Goal: Task Accomplishment & Management: Complete application form

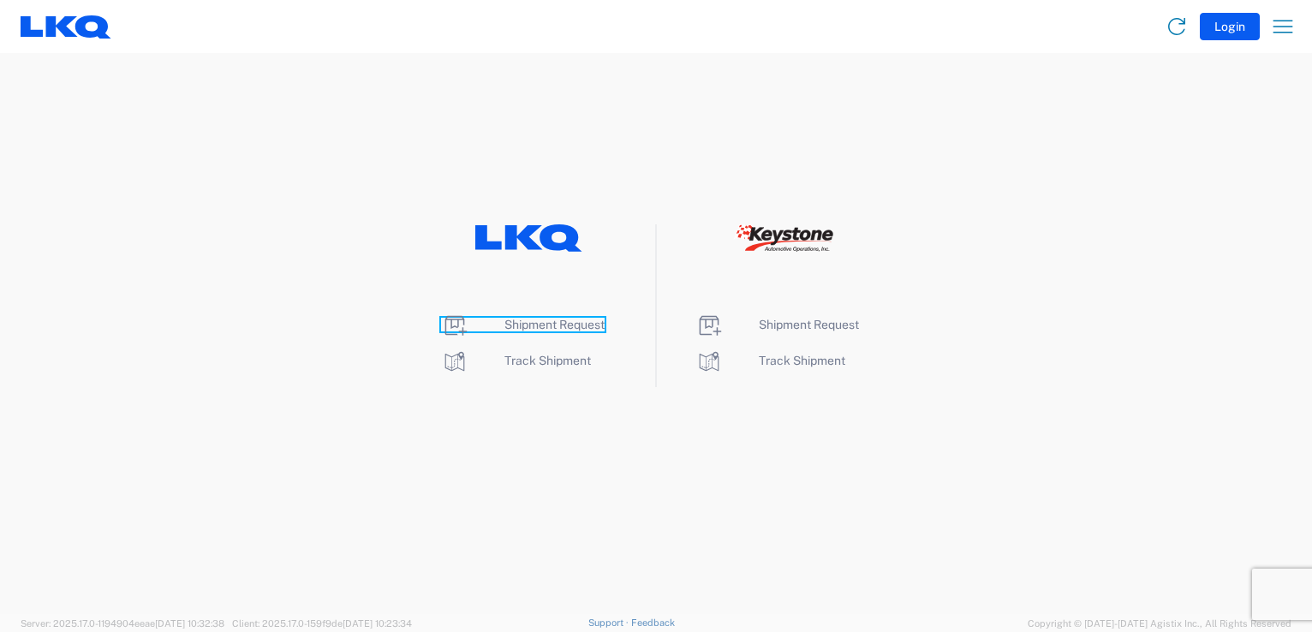
click at [534, 325] on span "Shipment Request" at bounding box center [554, 325] width 100 height 14
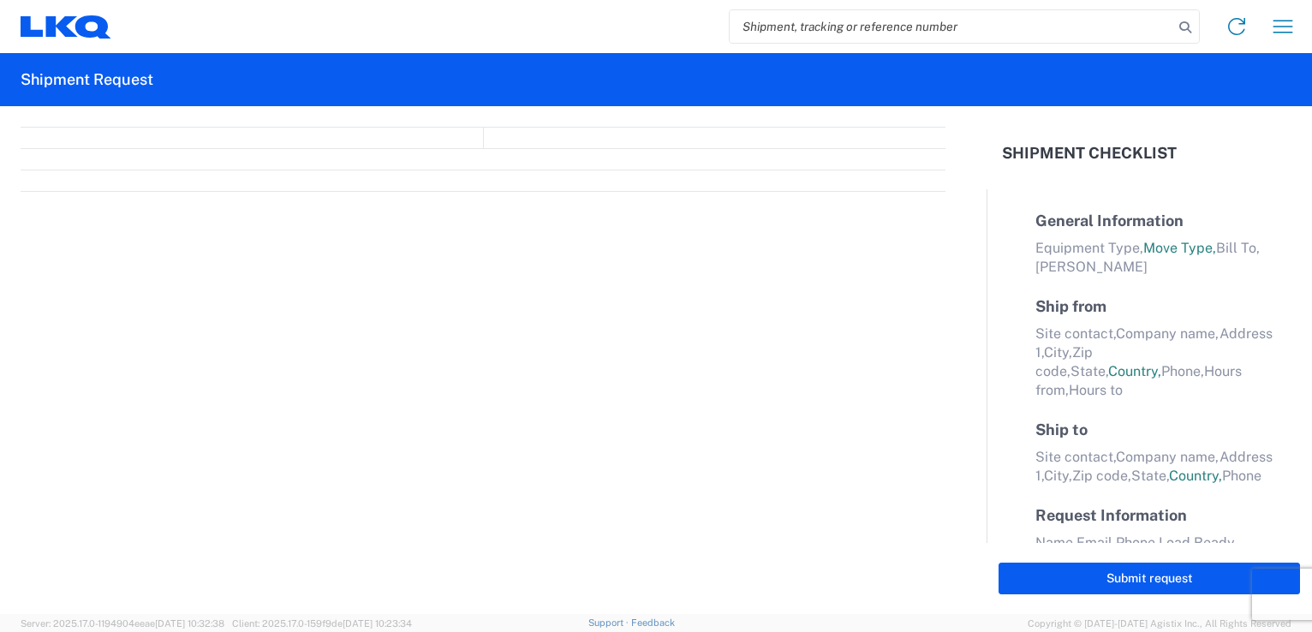
select select "LBS"
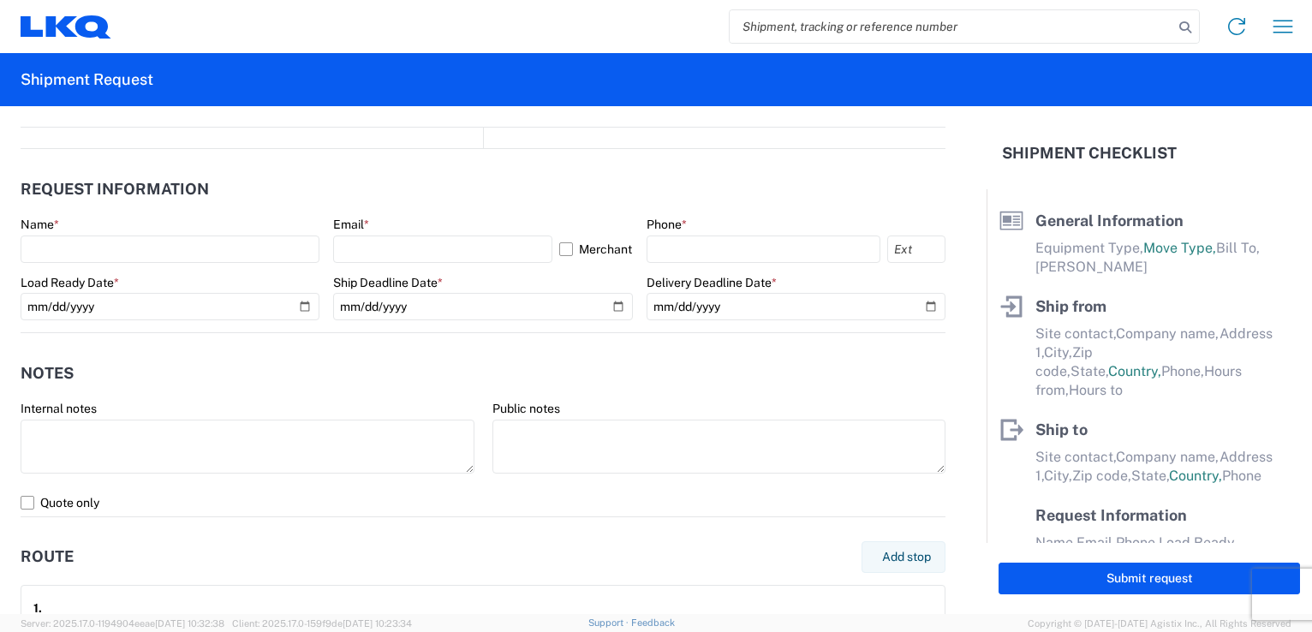
select select "FULL"
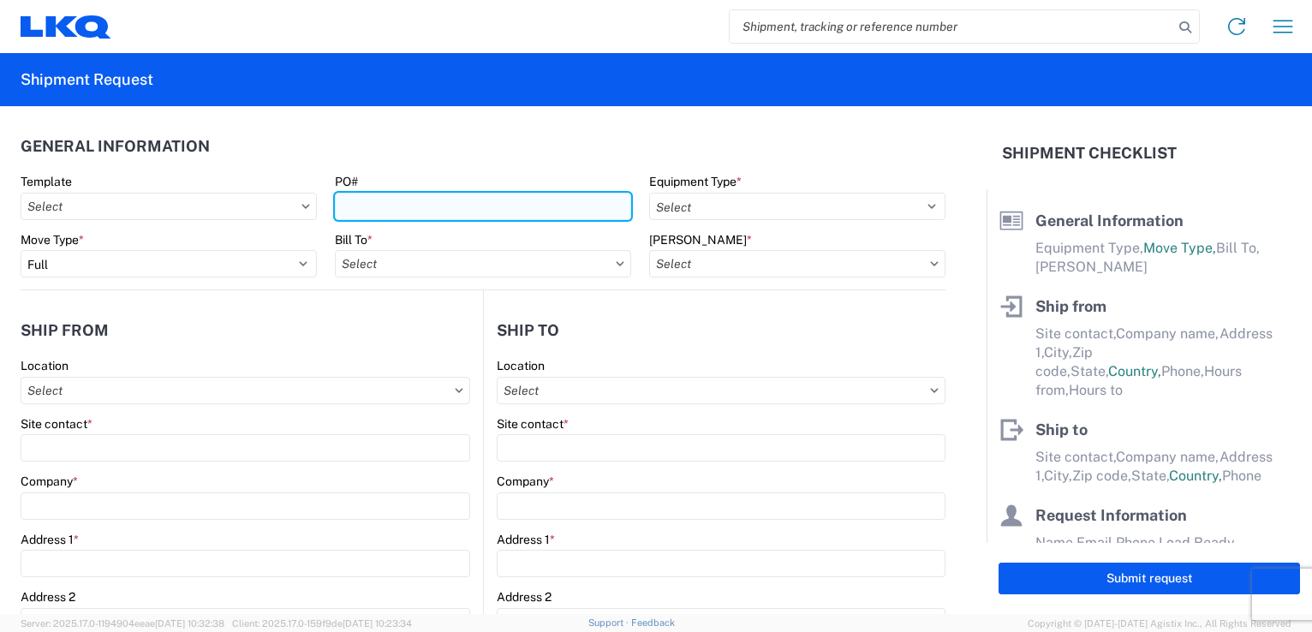
click at [446, 206] on input "PO#" at bounding box center [483, 206] width 296 height 27
type input "b"
type input "B68916-1918764-A"
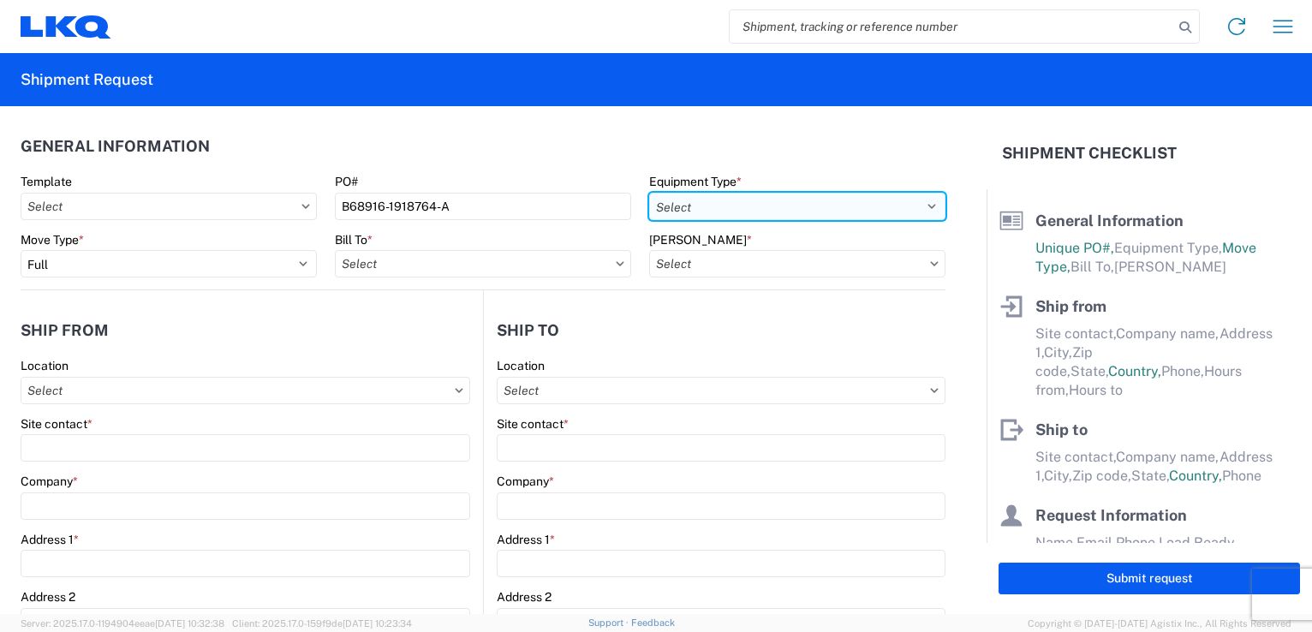
click at [916, 206] on select "Select 53’ Dry Van Flatbed Dropdeck (van) Lowboy (flatbed) Rail" at bounding box center [797, 206] width 296 height 27
select select "STDV"
click at [649, 193] on select "Select 53’ Dry Van Flatbed Dropdeck (van) Lowboy (flatbed) Rail" at bounding box center [797, 206] width 296 height 27
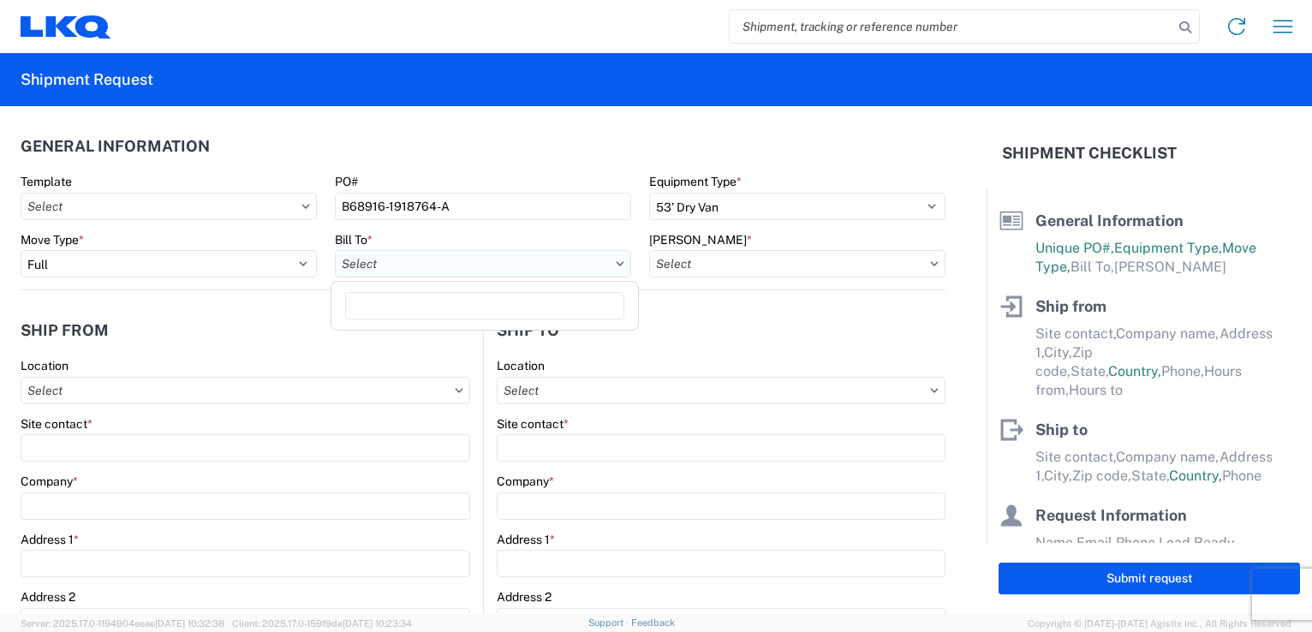
click at [406, 268] on input "Bill To *" at bounding box center [483, 263] width 296 height 27
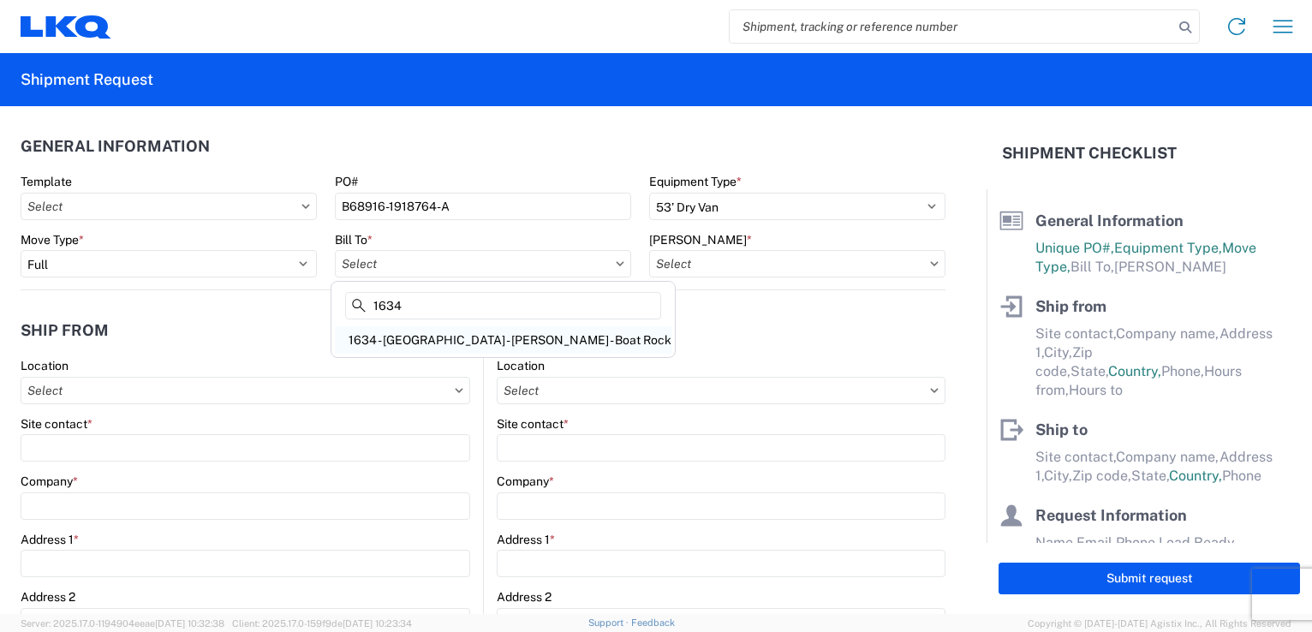
type input "1634"
click at [396, 338] on div "1634 - Atlanta - Knopf - Boat Rock" at bounding box center [503, 339] width 337 height 27
type input "1634 - Atlanta - Knopf - Boat Rock"
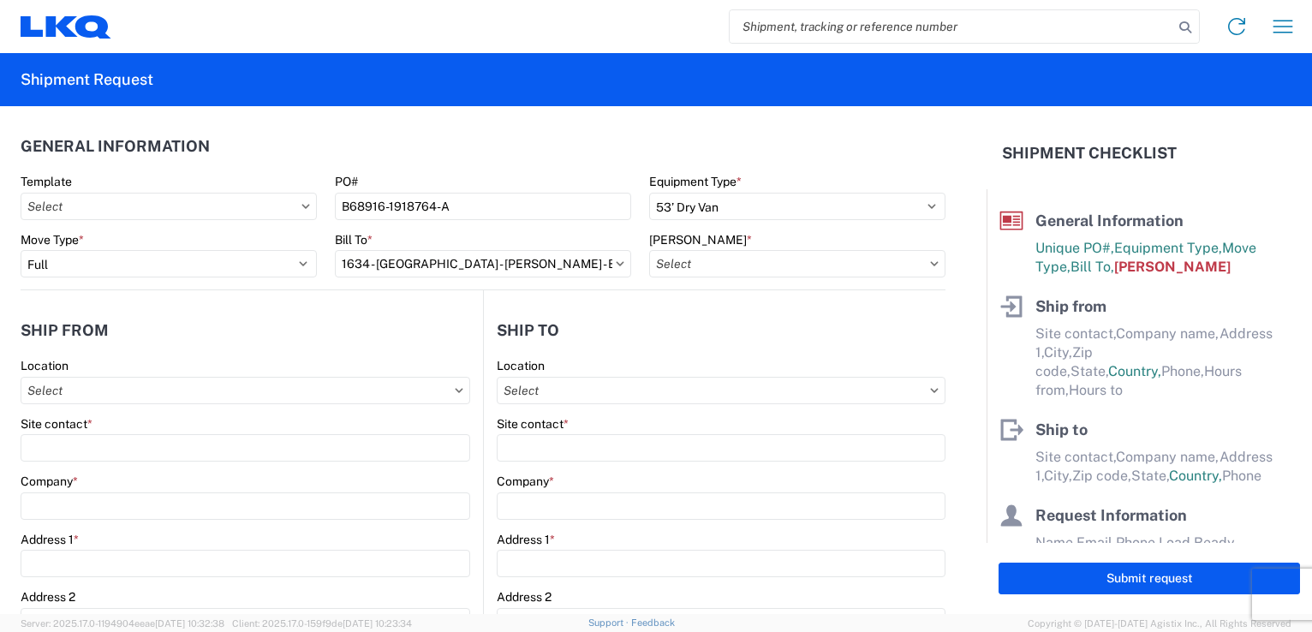
click at [930, 263] on icon at bounding box center [934, 263] width 9 height 5
click at [795, 265] on input "Bill Code *" at bounding box center [797, 263] width 296 height 27
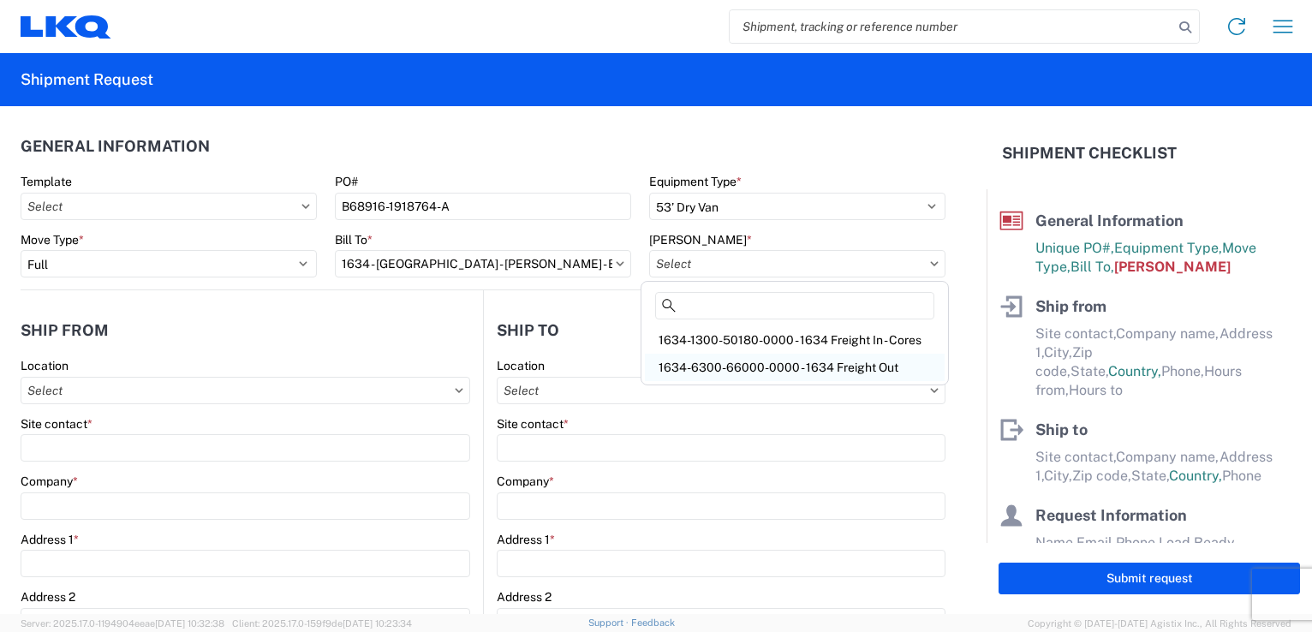
click at [762, 367] on div "1634-6300-66000-0000 - 1634 Freight Out" at bounding box center [795, 367] width 300 height 27
type input "1634-6300-66000-0000 - 1634 Freight Out"
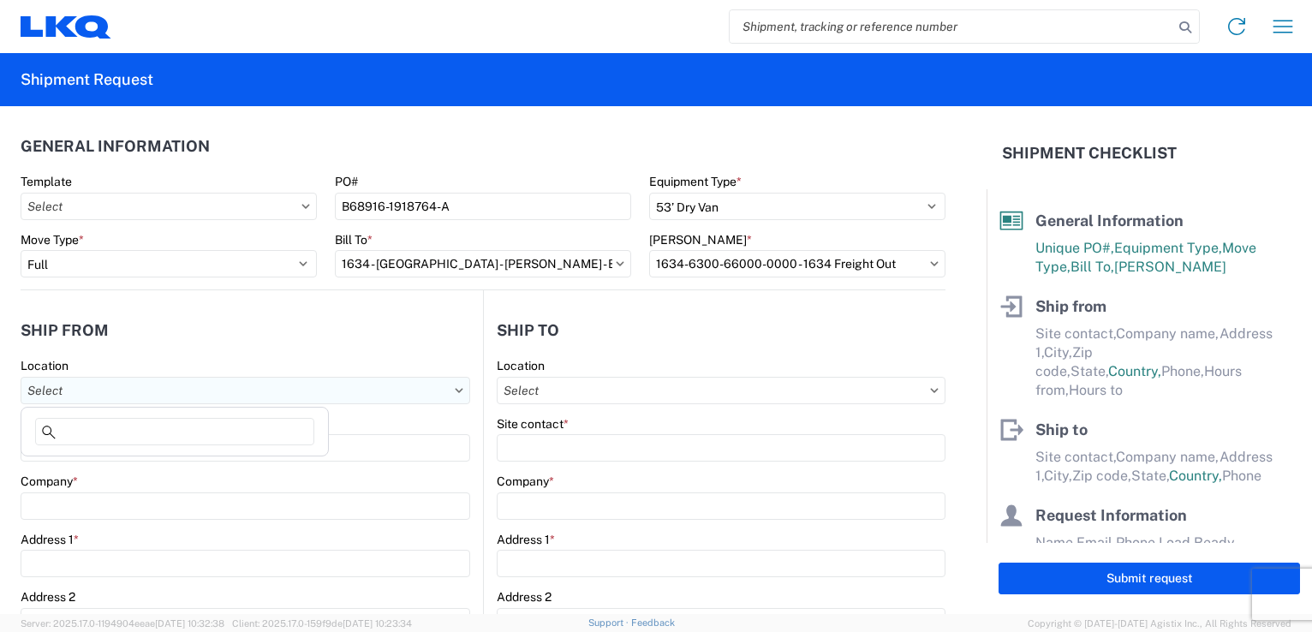
click at [140, 388] on input "Location" at bounding box center [246, 390] width 450 height 27
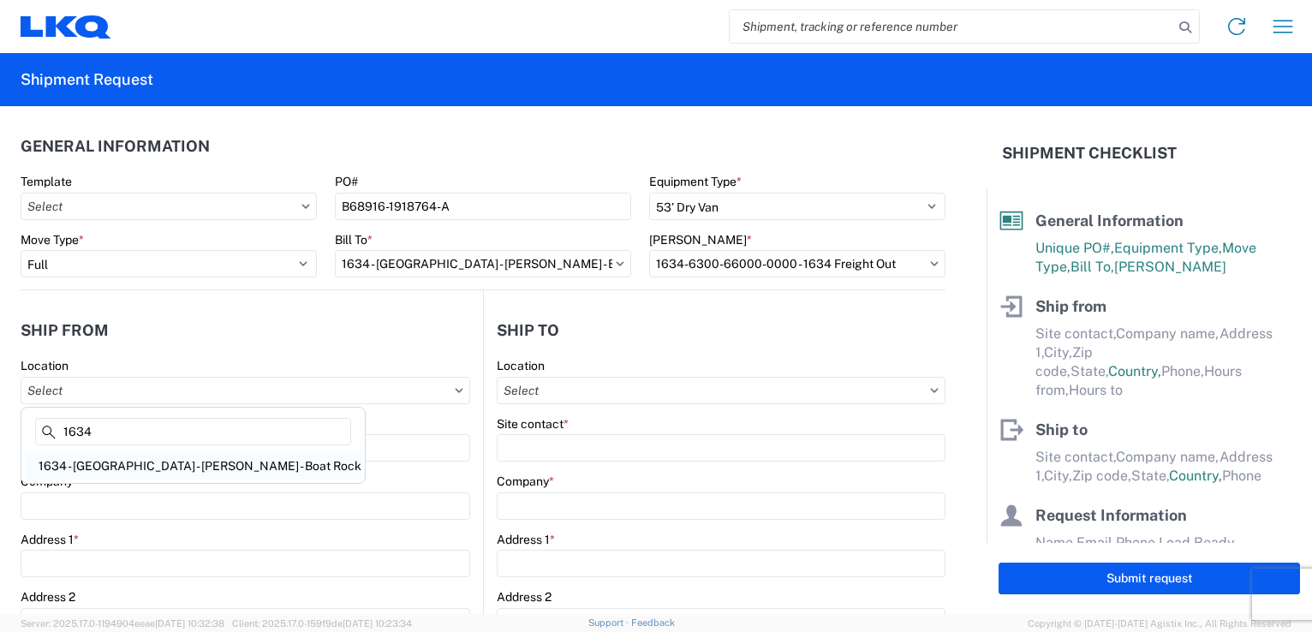
type input "1634"
click at [106, 470] on div "1634 - Atlanta - Knopf - Boat Rock" at bounding box center [193, 465] width 337 height 27
type input "1634 - Atlanta - Knopf - Boat Rock"
type input "LKQ Corporation"
type input "6320 Boat Rock Blvd SW"
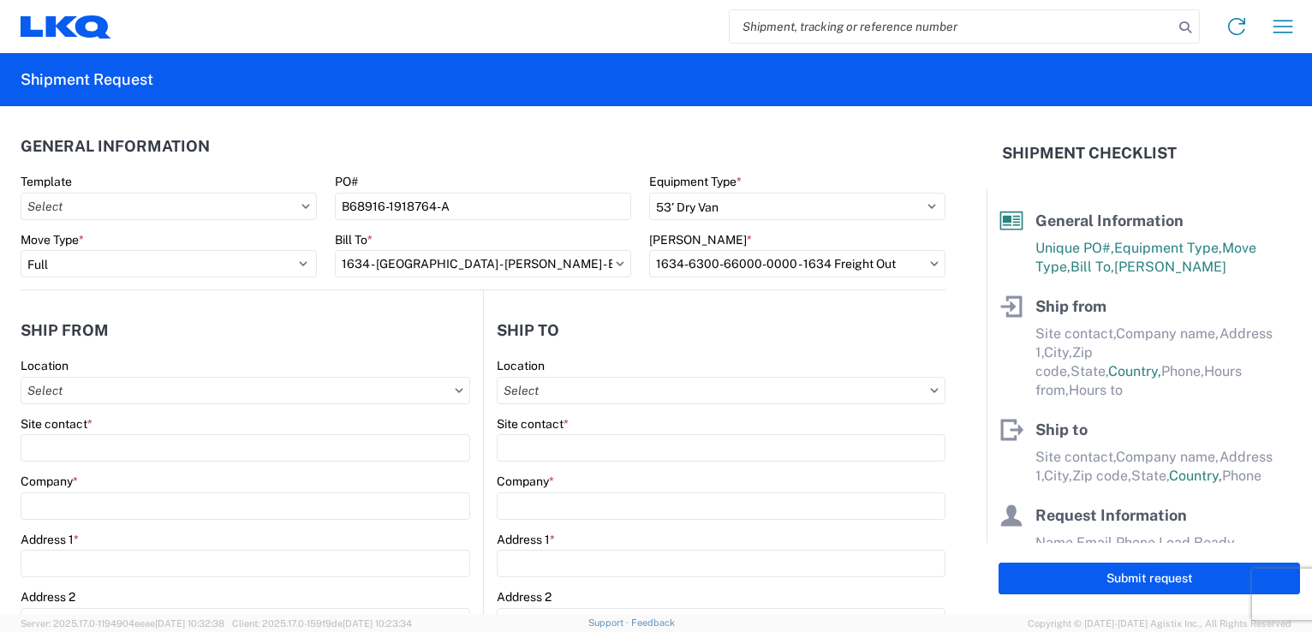
type input "Atlanta"
type input "30336"
select select "GA"
select select "US"
type input "678-399-8501"
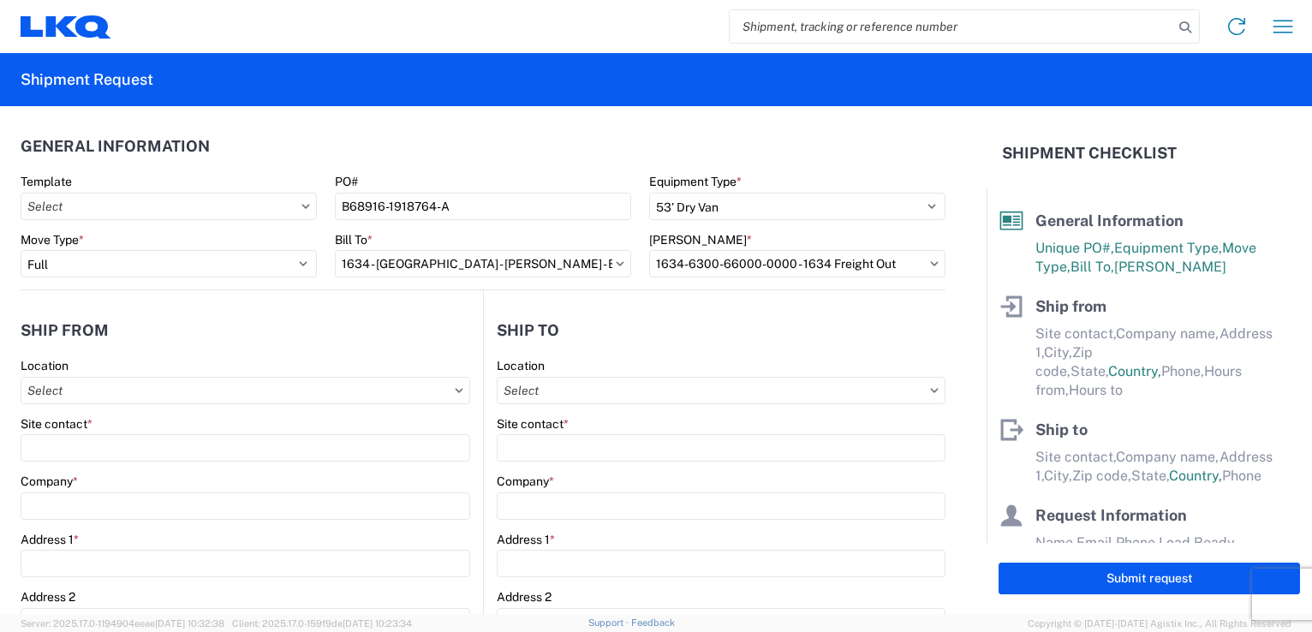
type input "00:00"
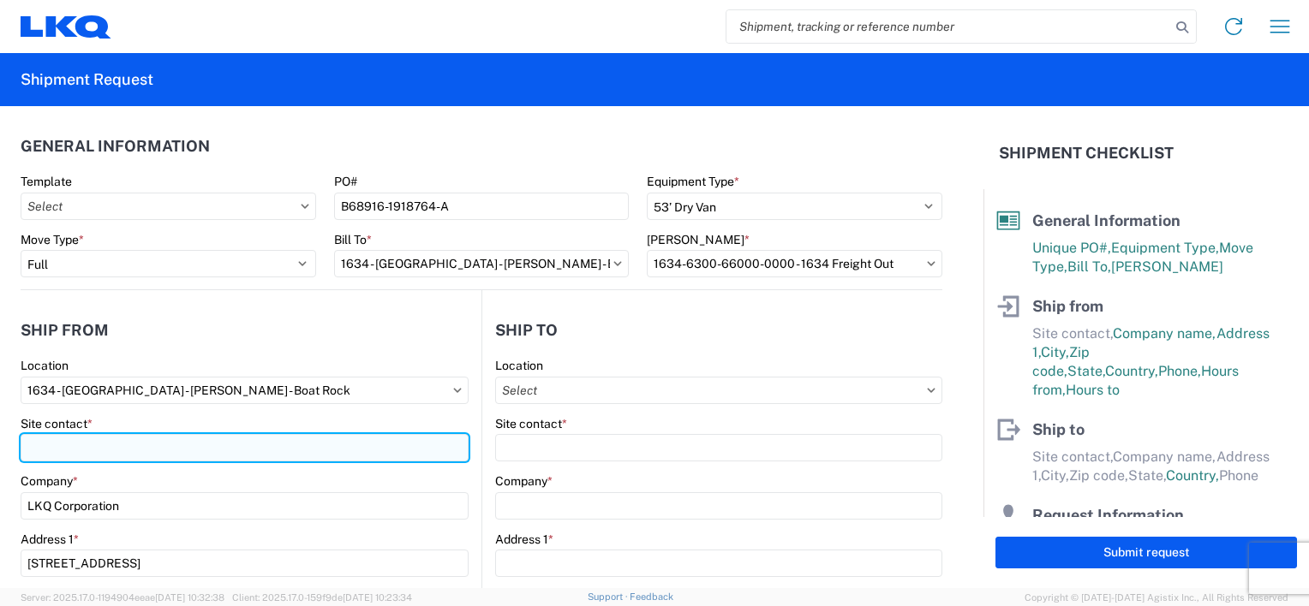
click at [277, 449] on input "Site contact *" at bounding box center [245, 447] width 448 height 27
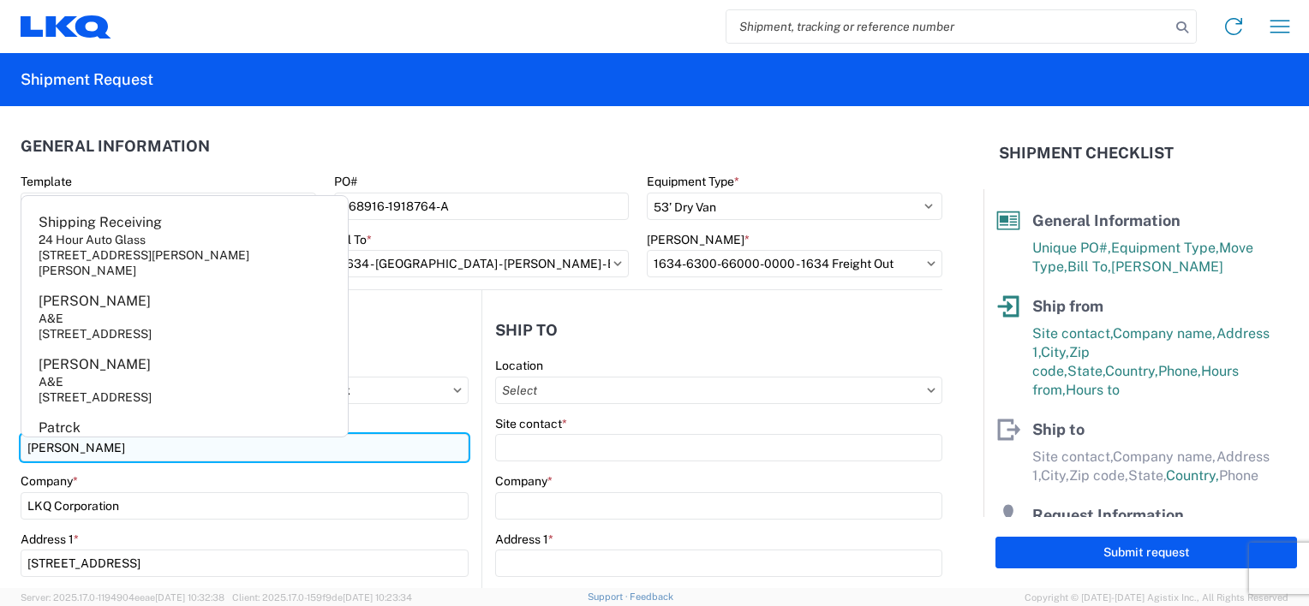
type input "PAM MORRIS"
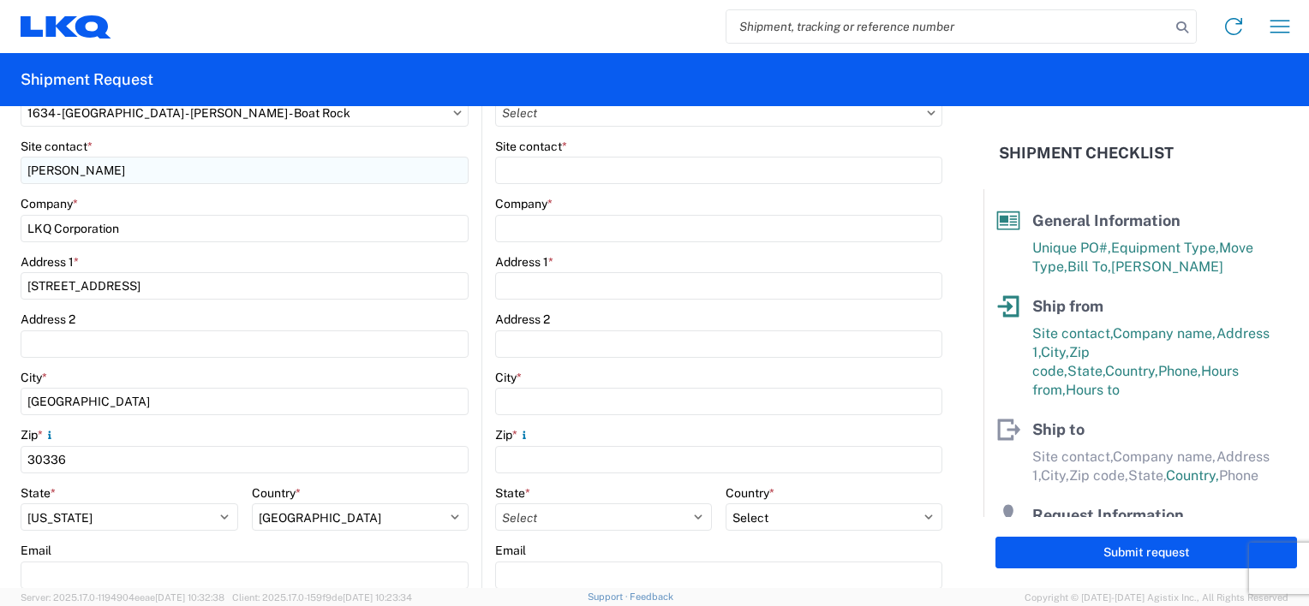
scroll to position [563, 0]
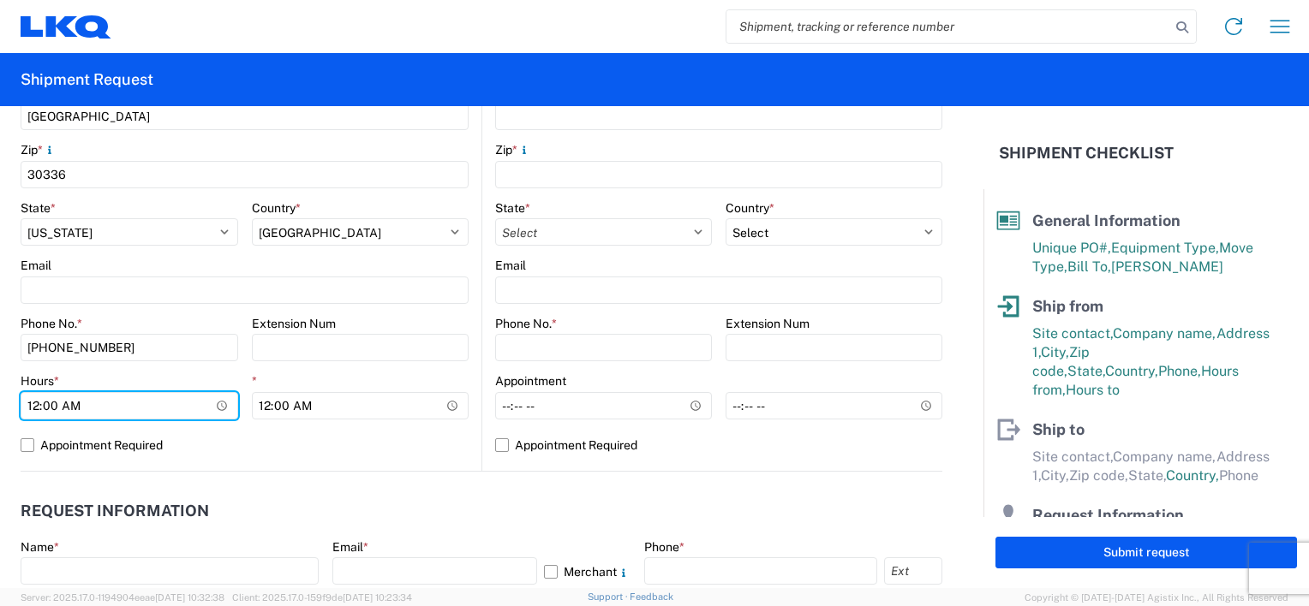
type input "07:00"
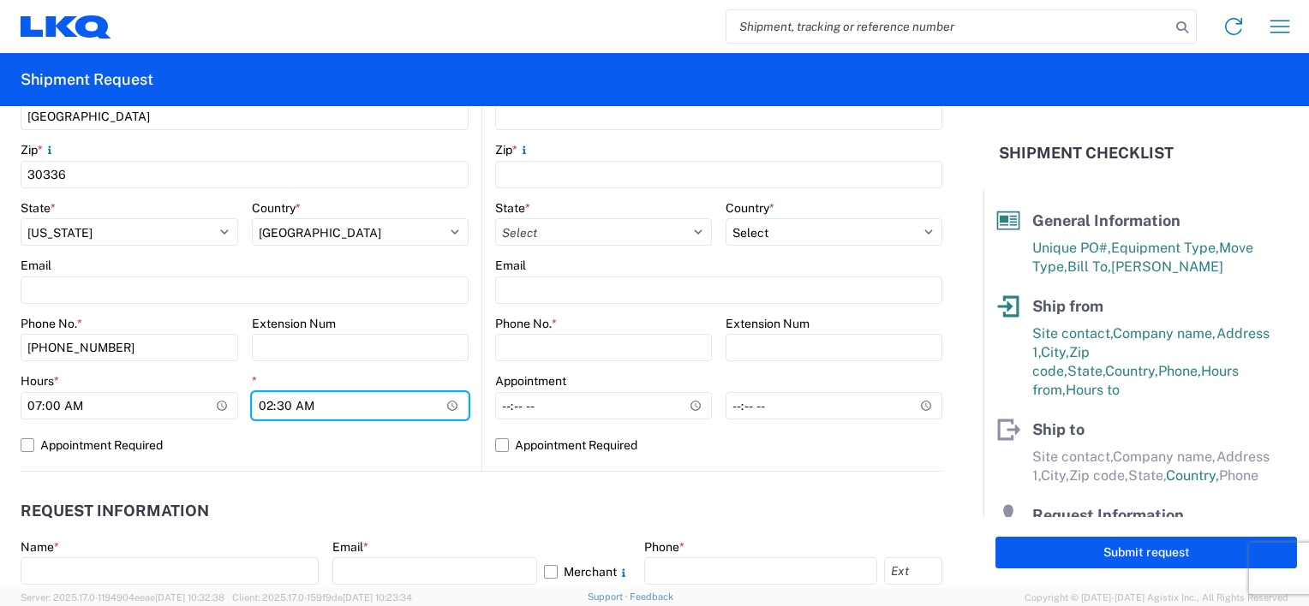
type input "14:30"
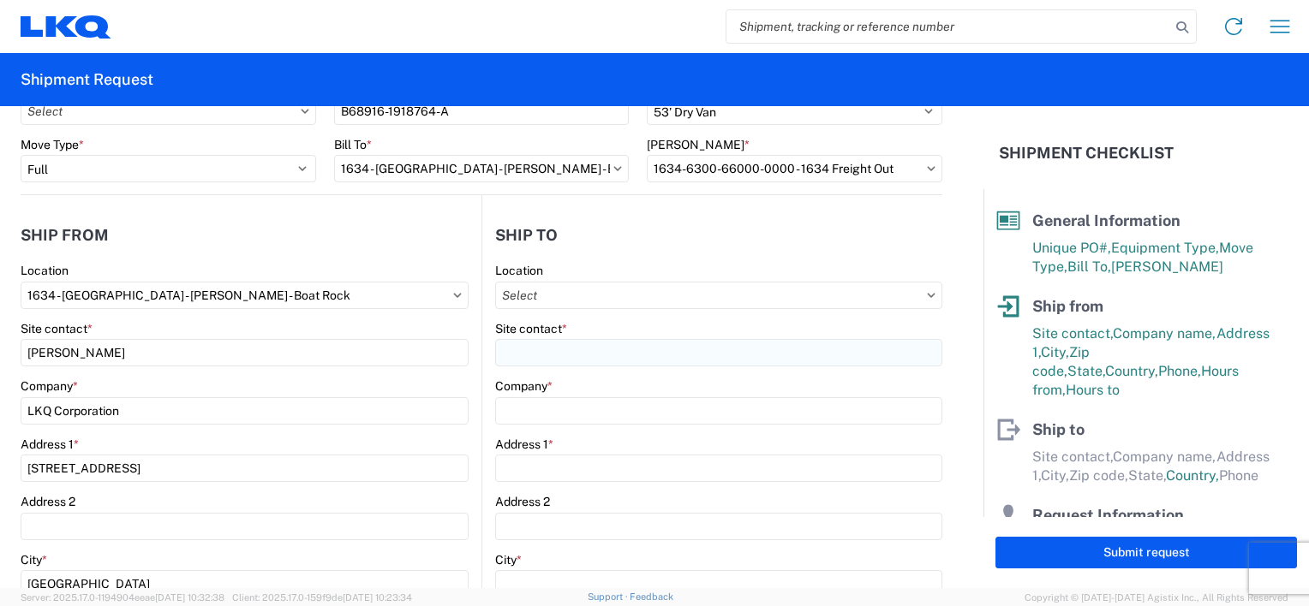
scroll to position [0, 0]
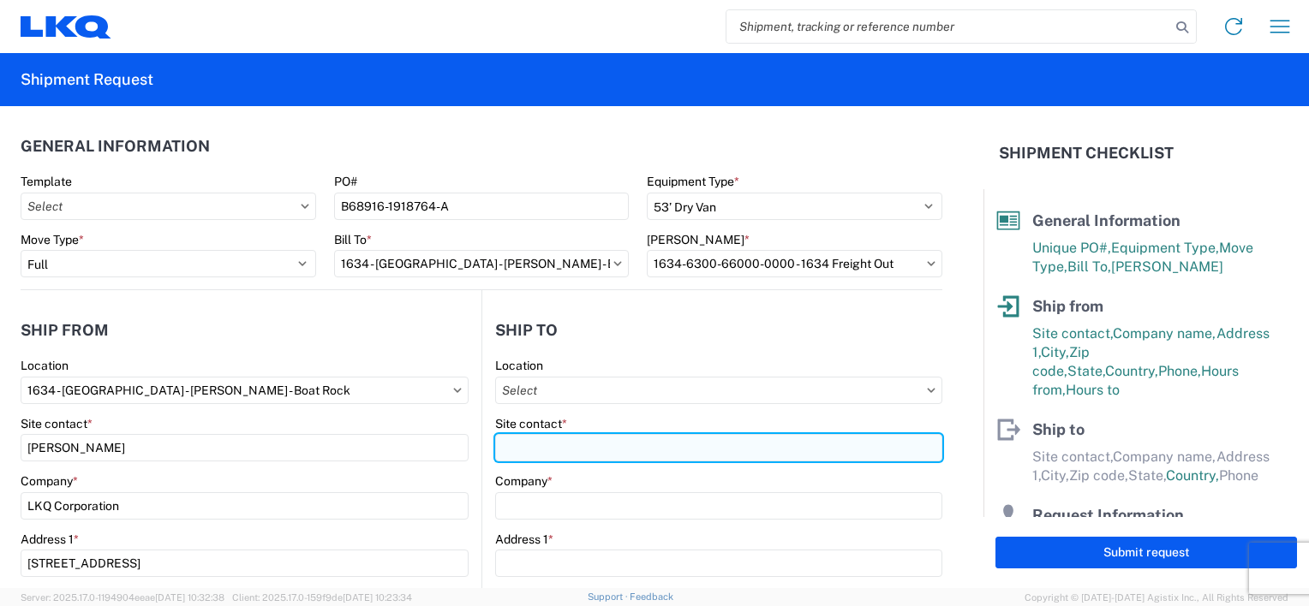
click at [591, 450] on input "Site contact *" at bounding box center [718, 447] width 447 height 27
type input "JACOBA"
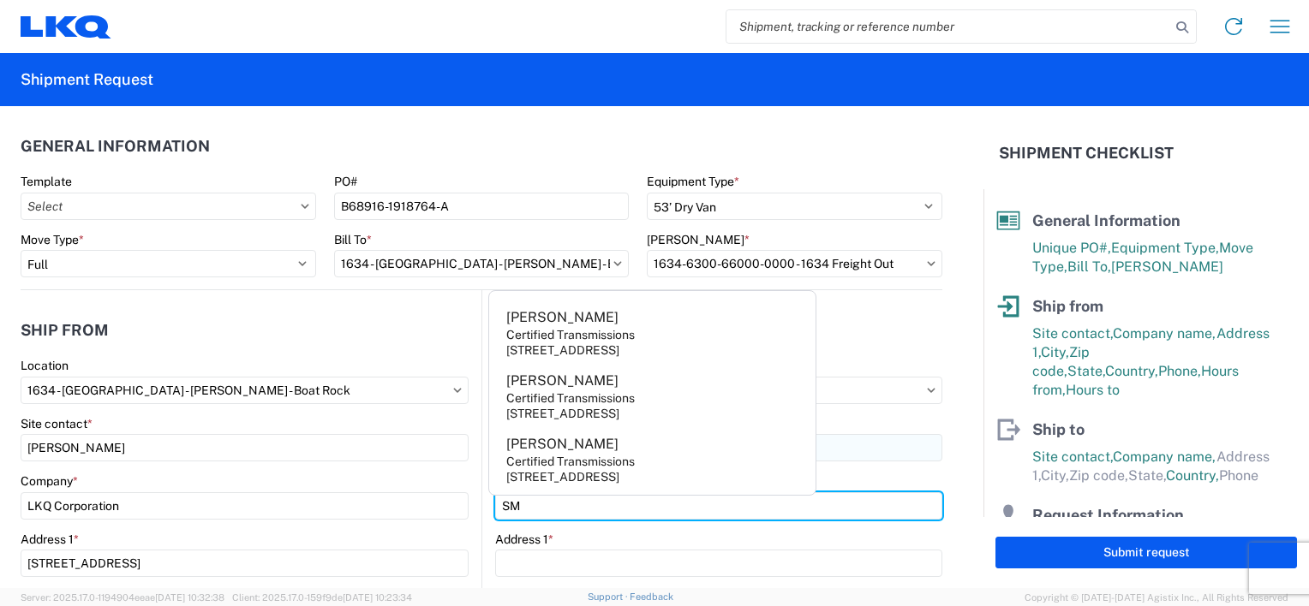
type input "SMP/FOUR SEASONS"
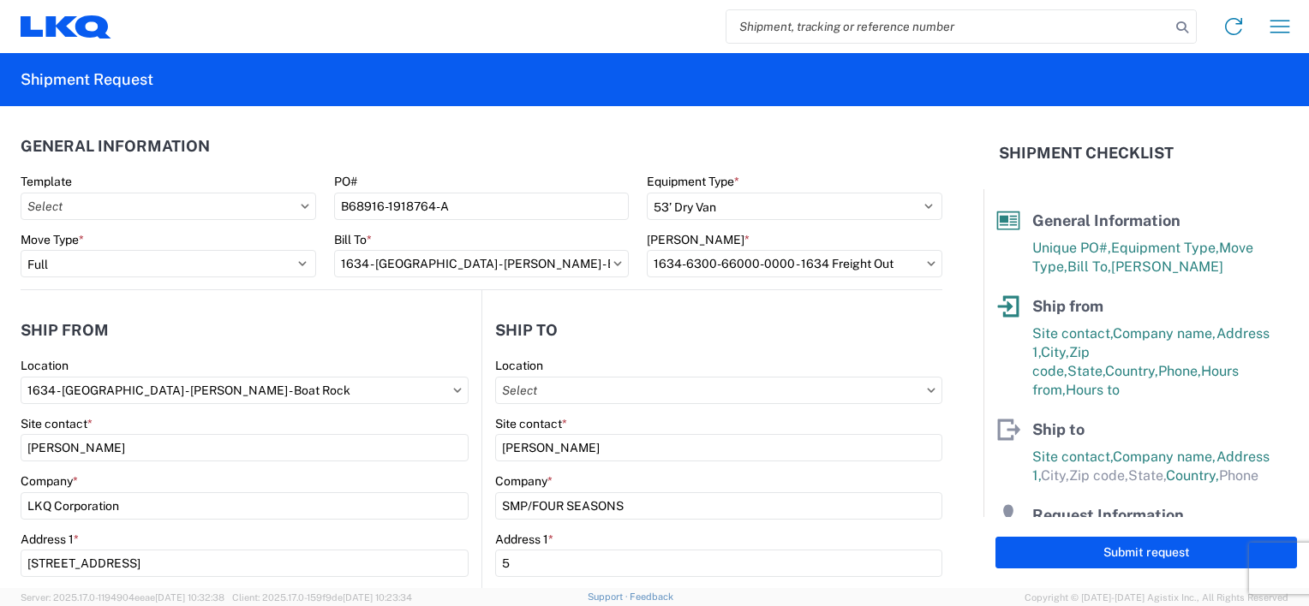
scroll to position [274, 0]
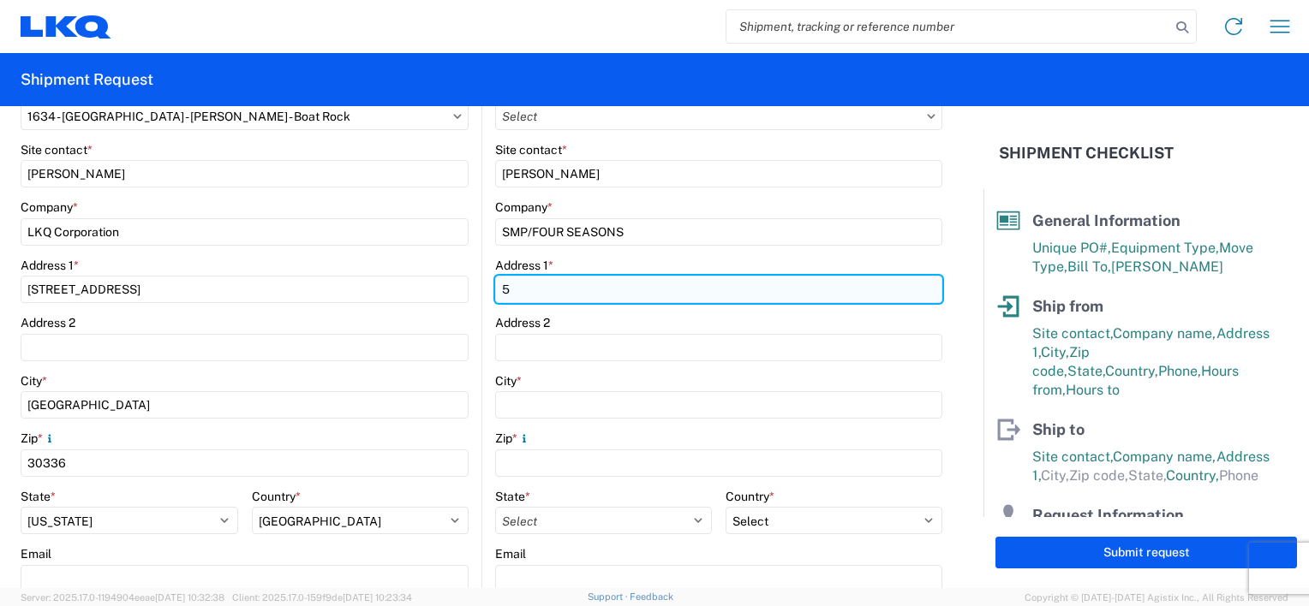
click at [566, 285] on input "5" at bounding box center [718, 289] width 447 height 27
type input "5001 GEORGE MCVAY DR"
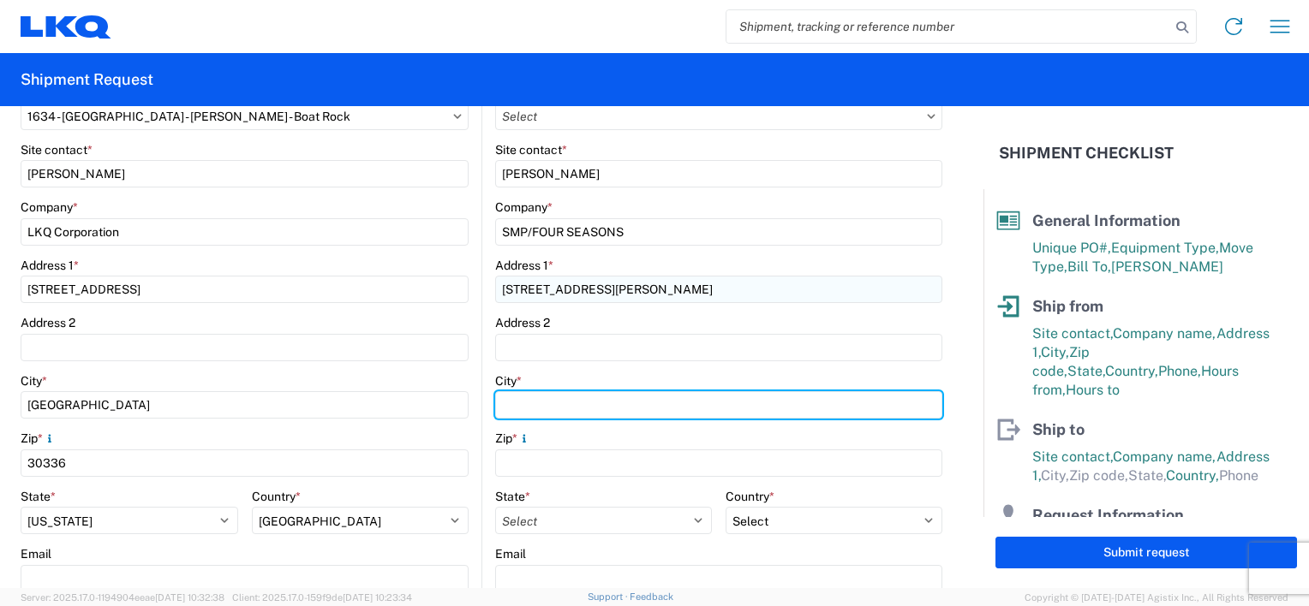
type input "MCALLEN"
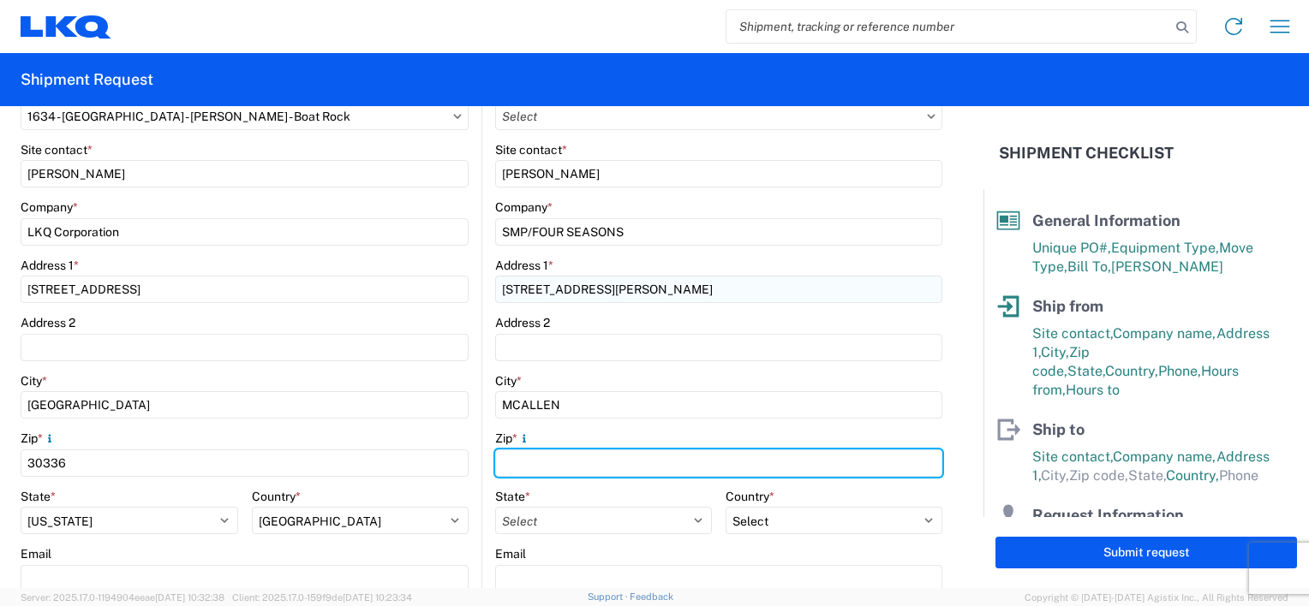
type input "78503"
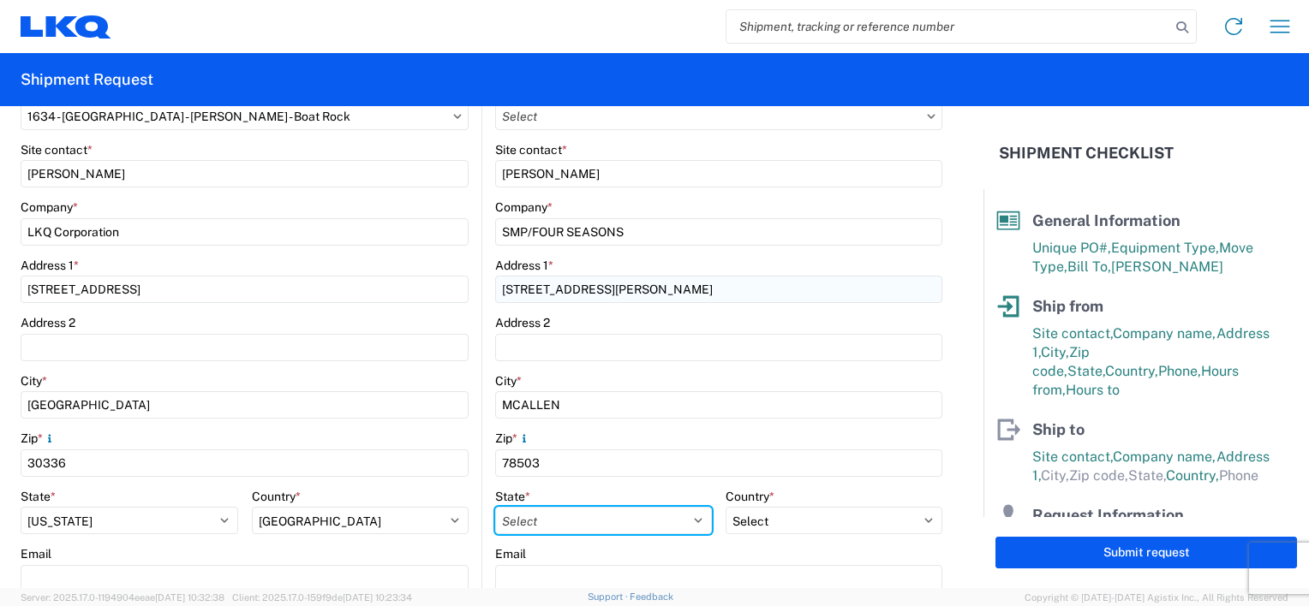
select select "TX"
type input "PAMELA MORRIS"
type input "pbmorris@LKQCORP.com"
type input "678-399-8501"
type input "42401"
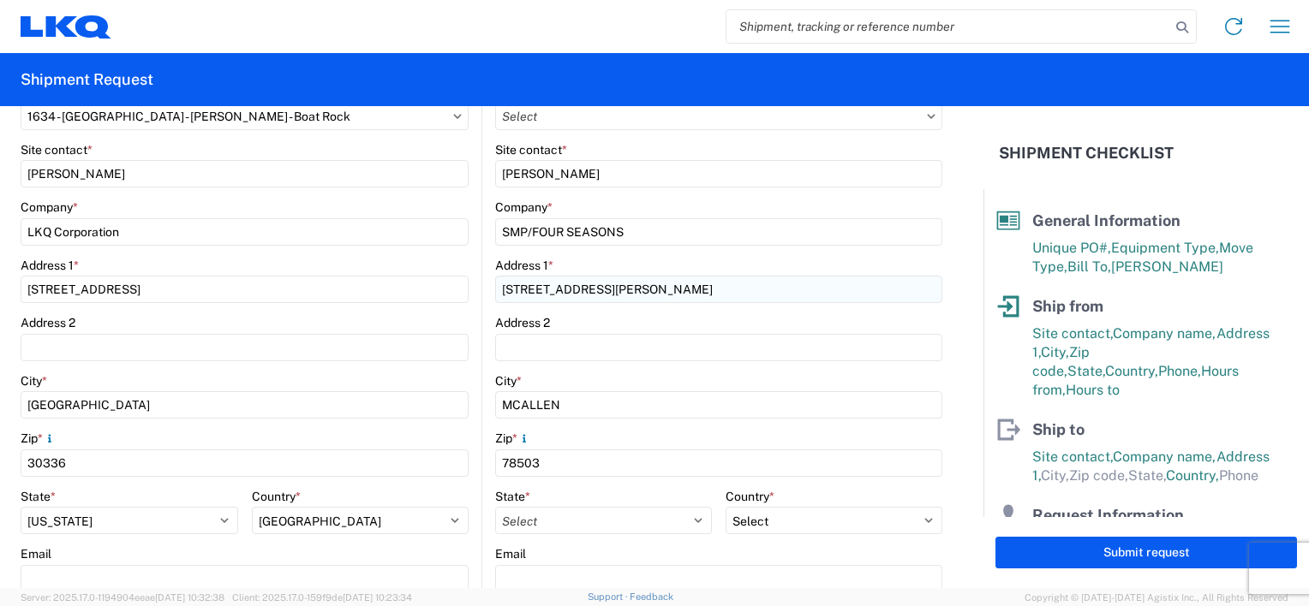
type input "Miscellaneous (alt, comp, conv, etc)"
type input "14"
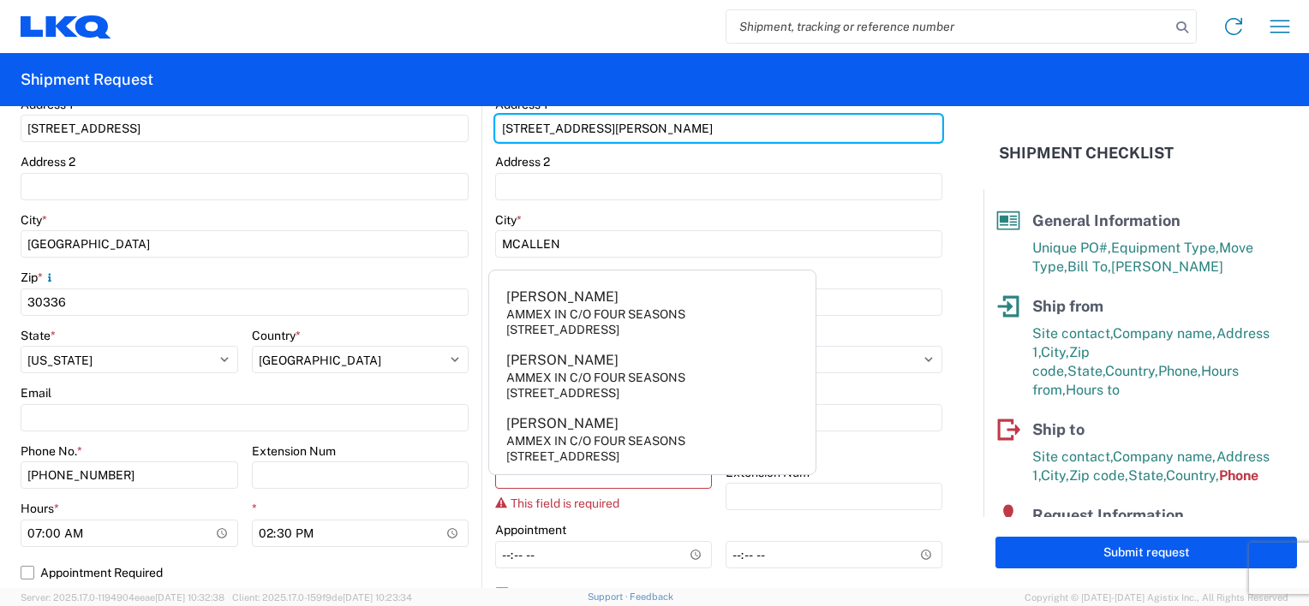
scroll to position [445, 0]
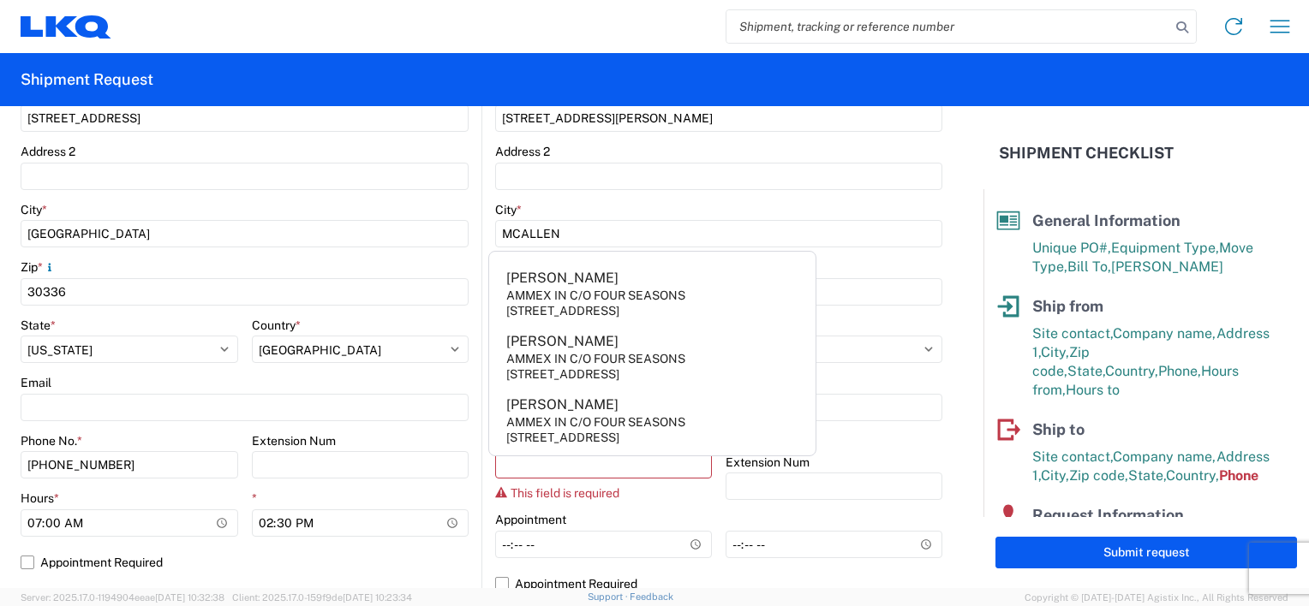
click at [740, 258] on div "Mario Rodriguez AMMEX IN C/O FOUR SEASONS 3801 W Military Hwy, McAllen, TX, 785…" at bounding box center [652, 354] width 328 height 206
click at [870, 379] on div "Email" at bounding box center [718, 382] width 447 height 15
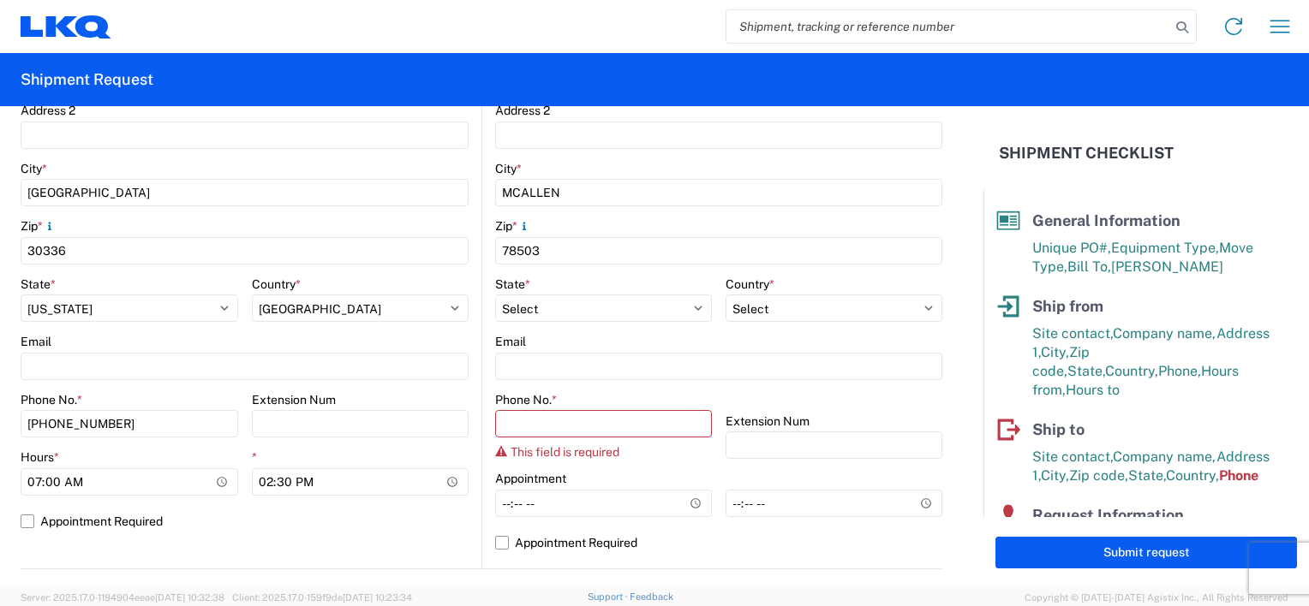
scroll to position [531, 0]
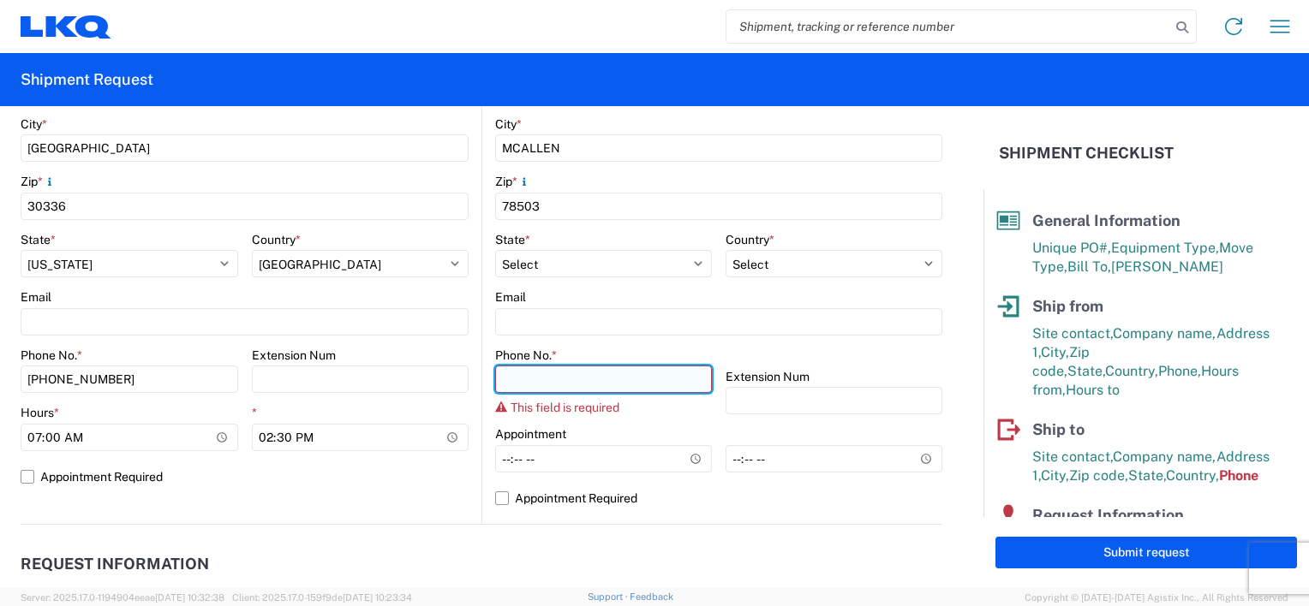
click at [514, 377] on input "Phone No. *" at bounding box center [603, 379] width 217 height 27
type input "9568629395"
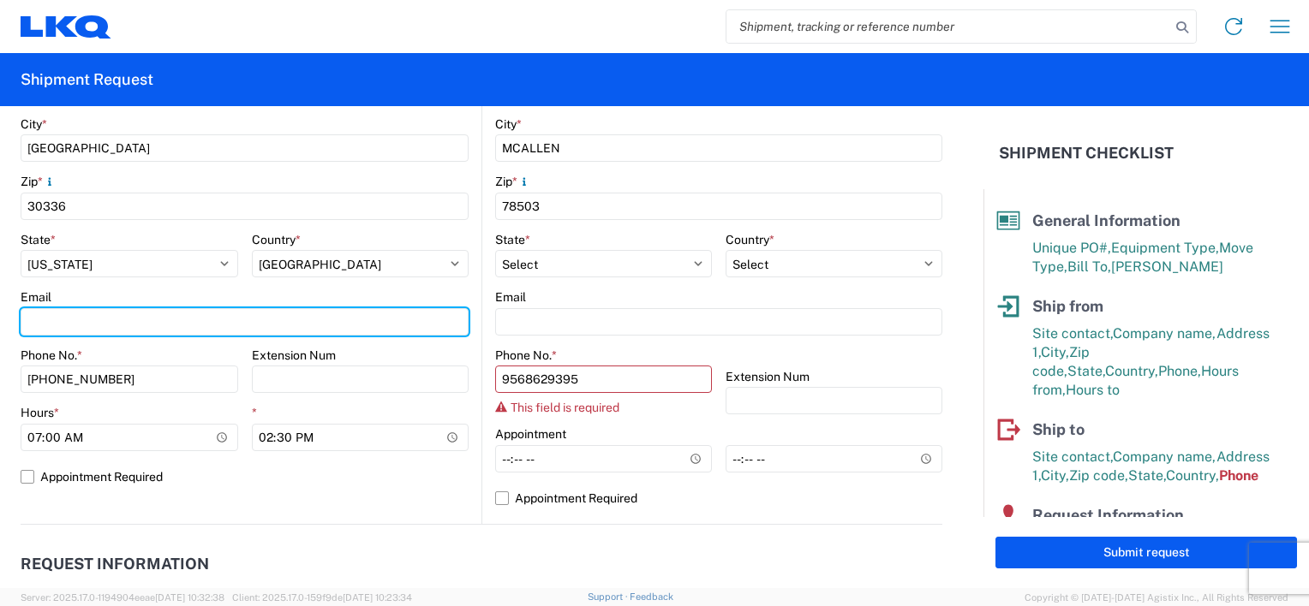
type input "pbmorris@LKQCORP.com"
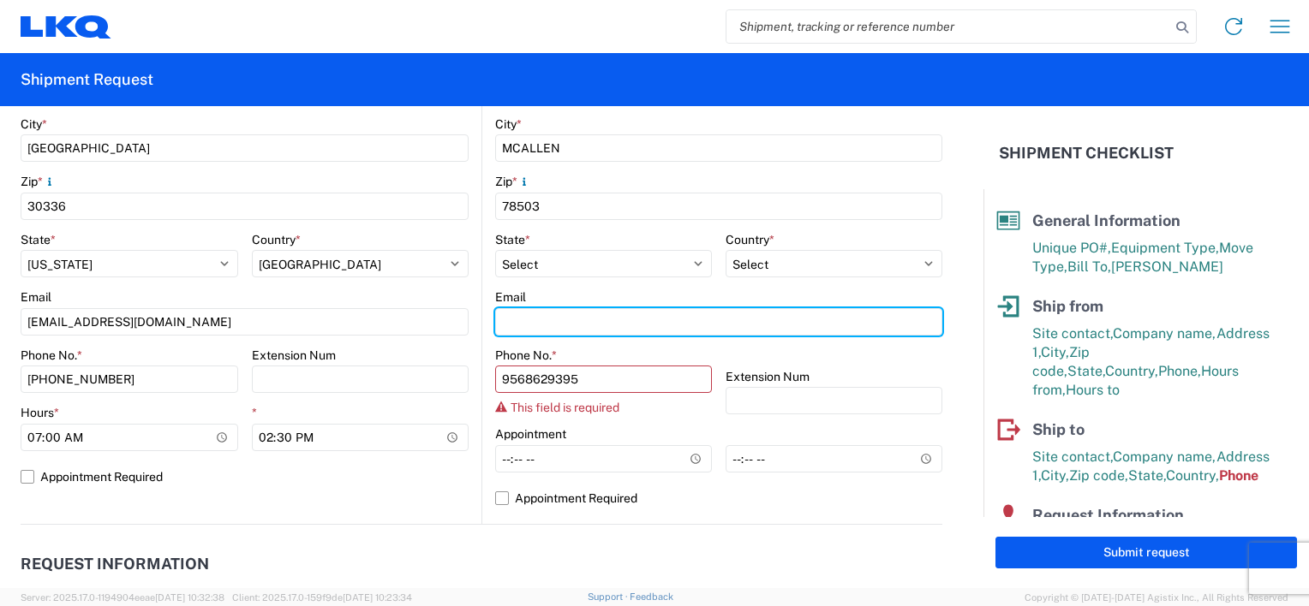
type input "pbmorris@LKQCORP.com"
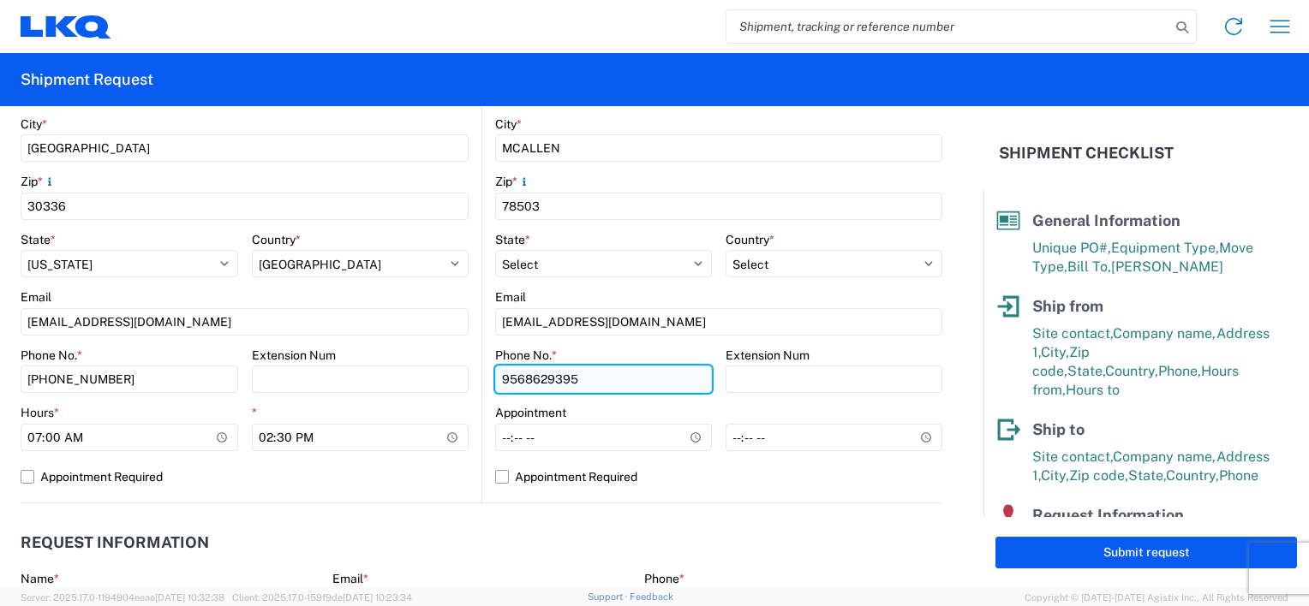
click at [517, 382] on input "9568629395" at bounding box center [603, 379] width 217 height 27
click at [544, 377] on input "956-8629395" at bounding box center [603, 379] width 217 height 27
type input "956-862-9395"
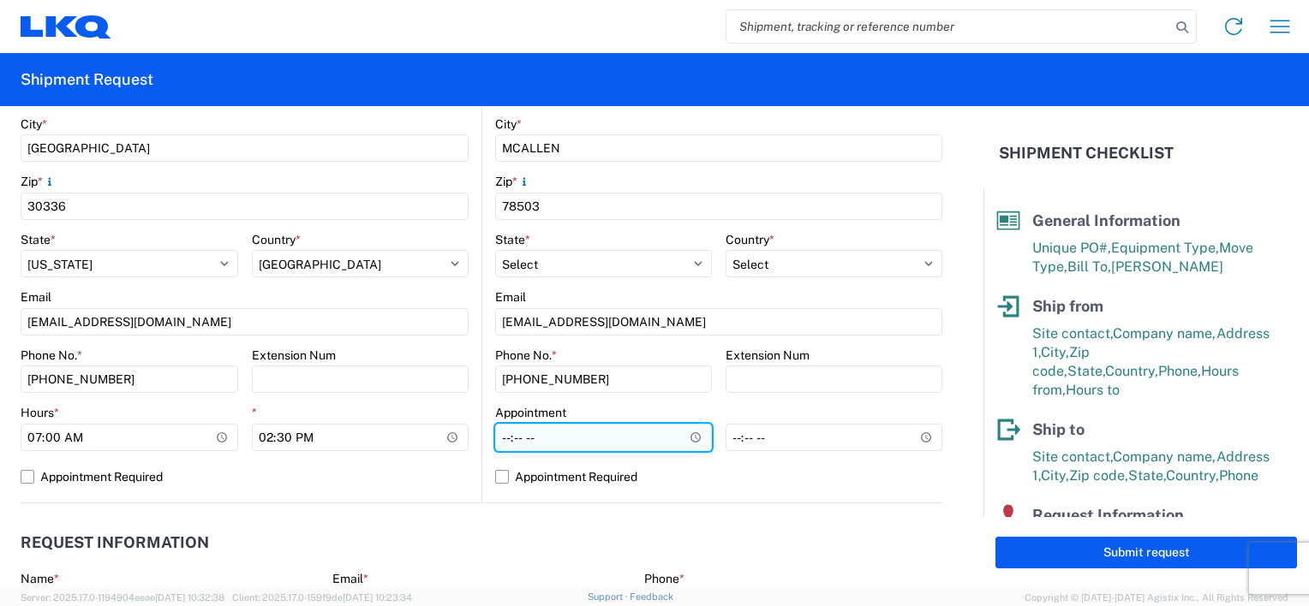
click at [499, 442] on input "Hours *" at bounding box center [603, 437] width 217 height 27
type input "09:00"
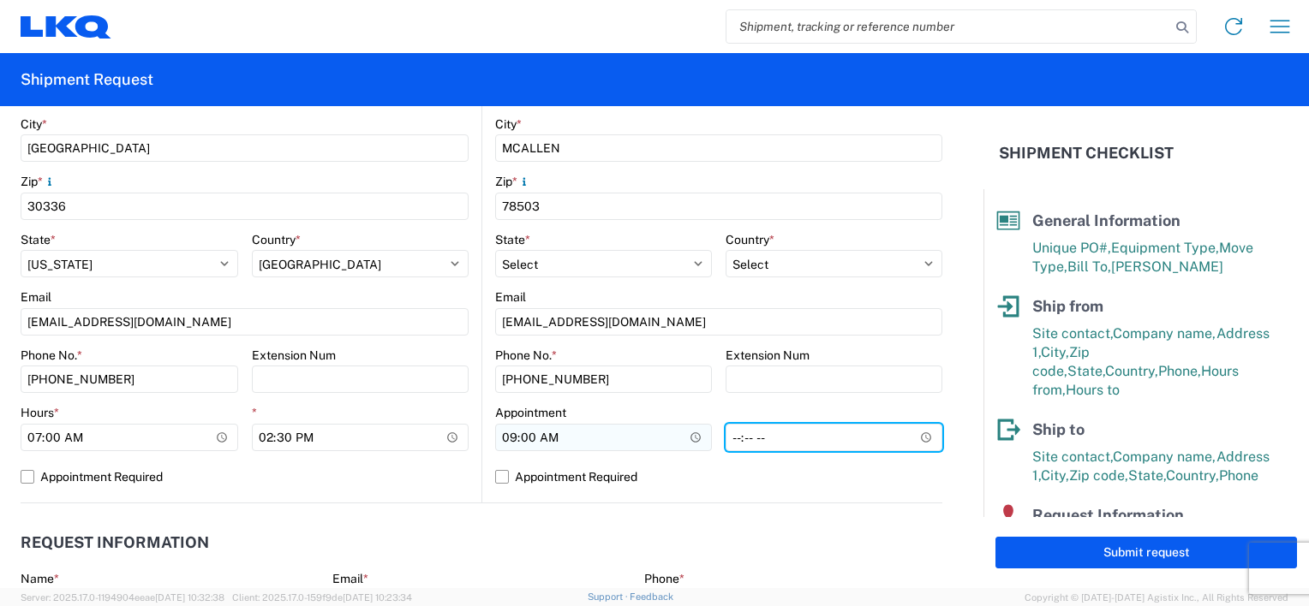
type input "16:00"
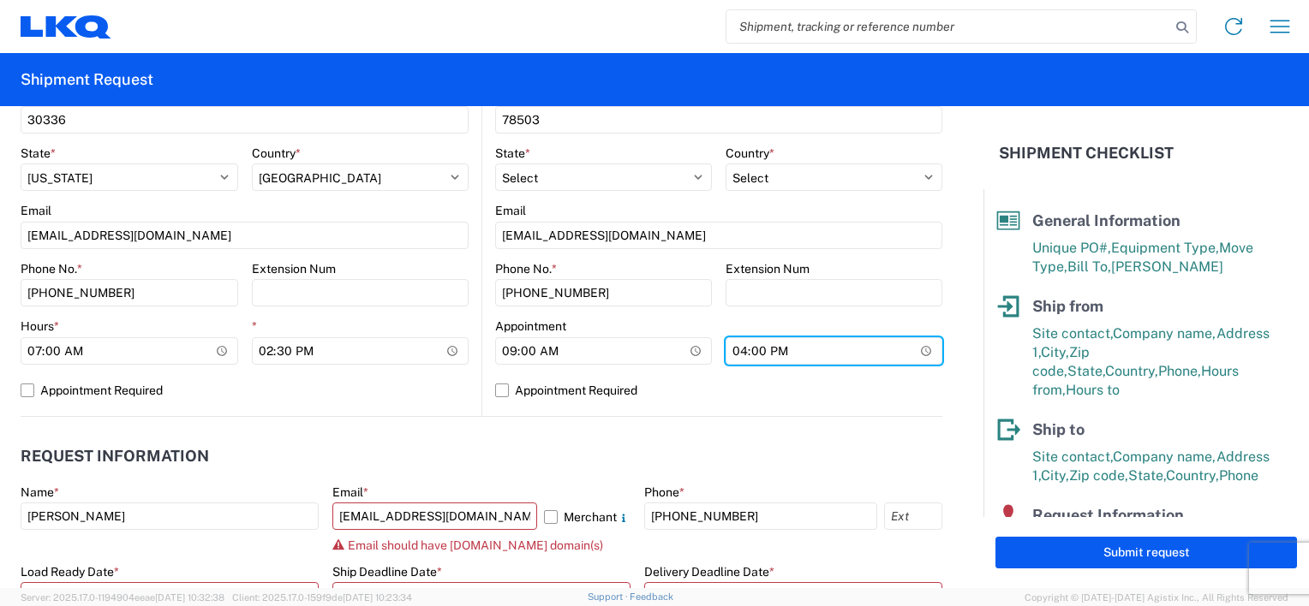
scroll to position [702, 0]
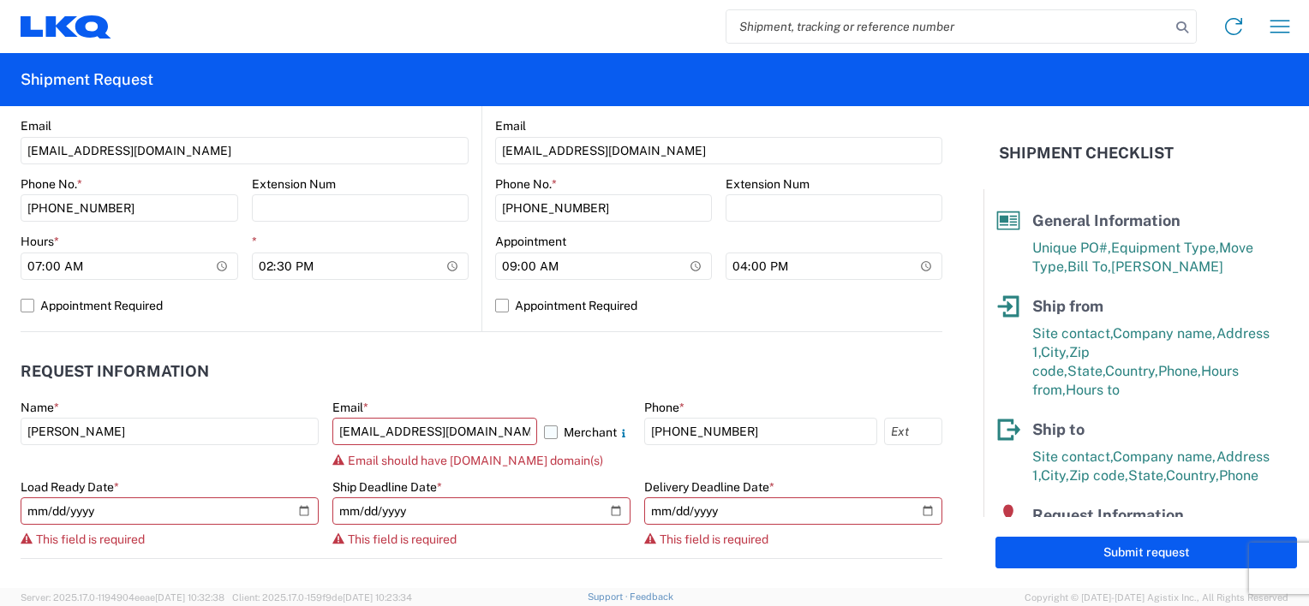
click at [544, 428] on label "Merchant" at bounding box center [587, 431] width 86 height 27
click at [0, 0] on input "Merchant" at bounding box center [0, 0] width 0 height 0
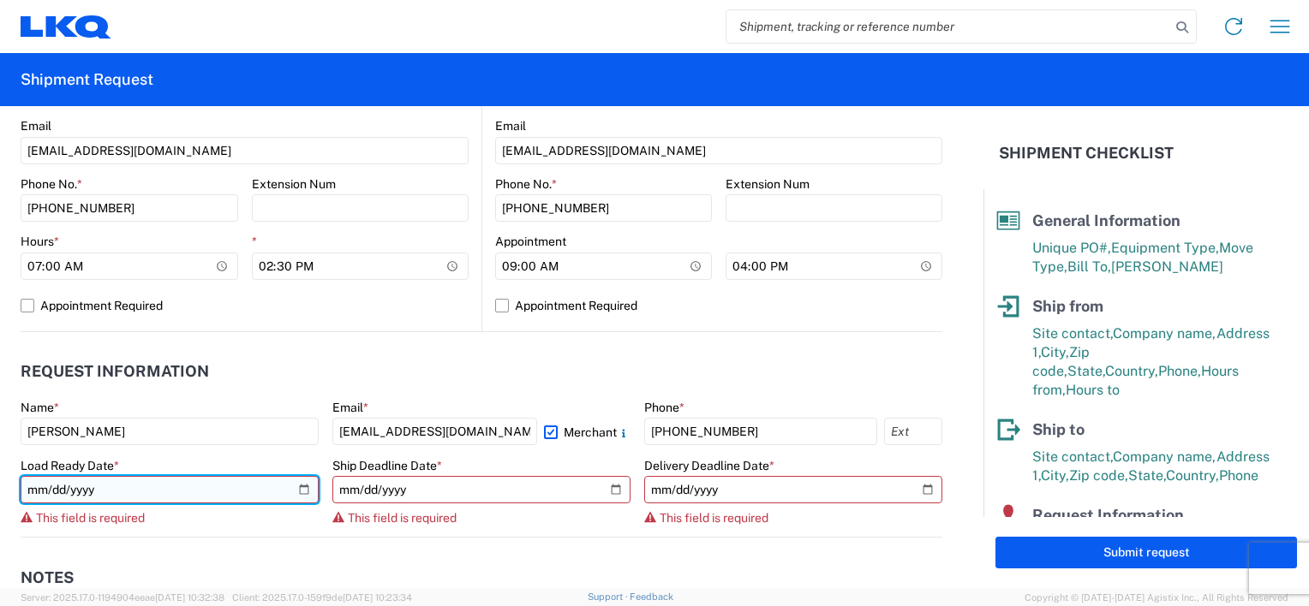
click at [296, 488] on input "date" at bounding box center [170, 489] width 298 height 27
type input "2025-08-21"
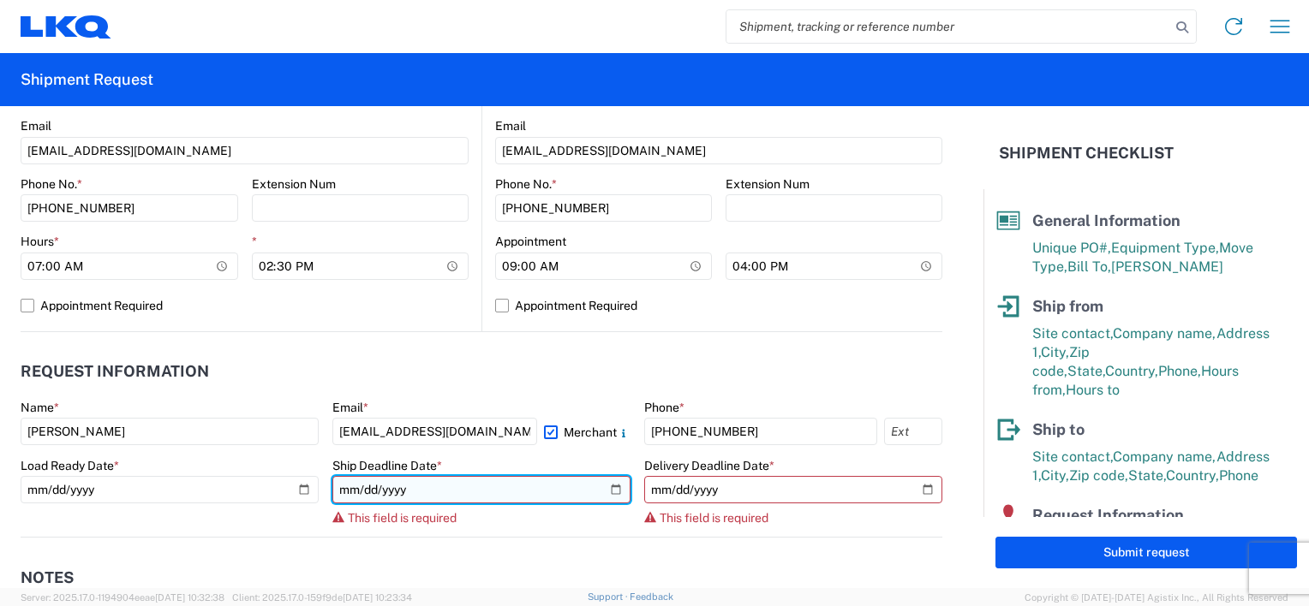
click at [610, 484] on input "date" at bounding box center [481, 489] width 298 height 27
type input "2025-08-22"
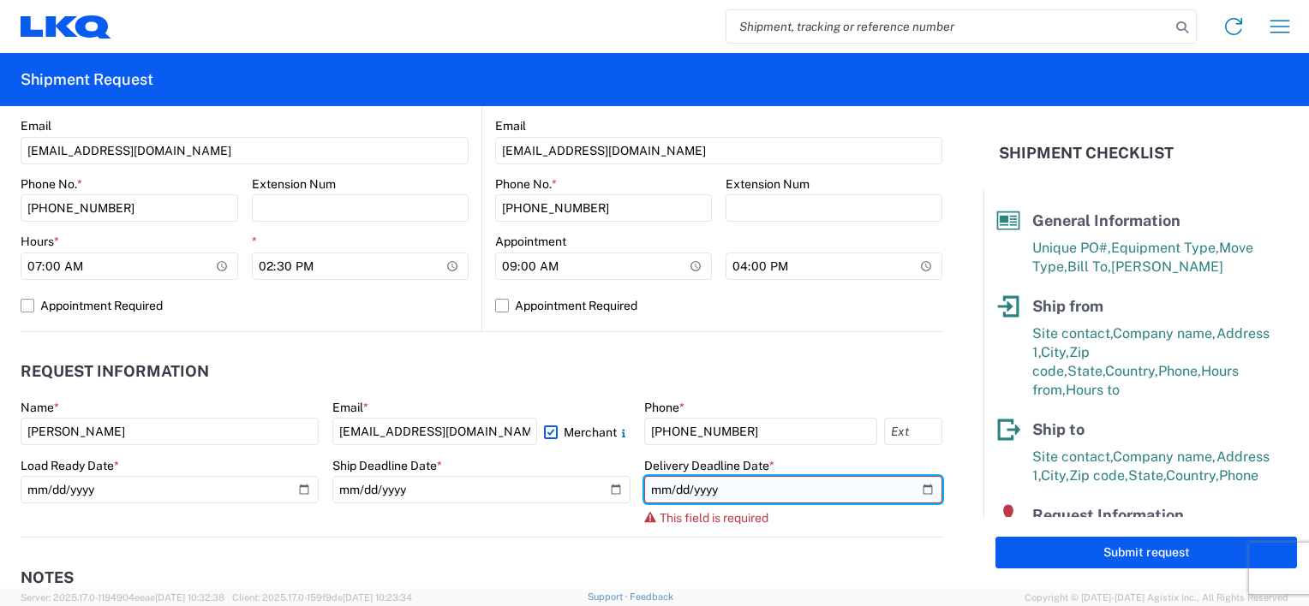
click at [916, 491] on input "date" at bounding box center [793, 489] width 298 height 27
type input "2025-08-26"
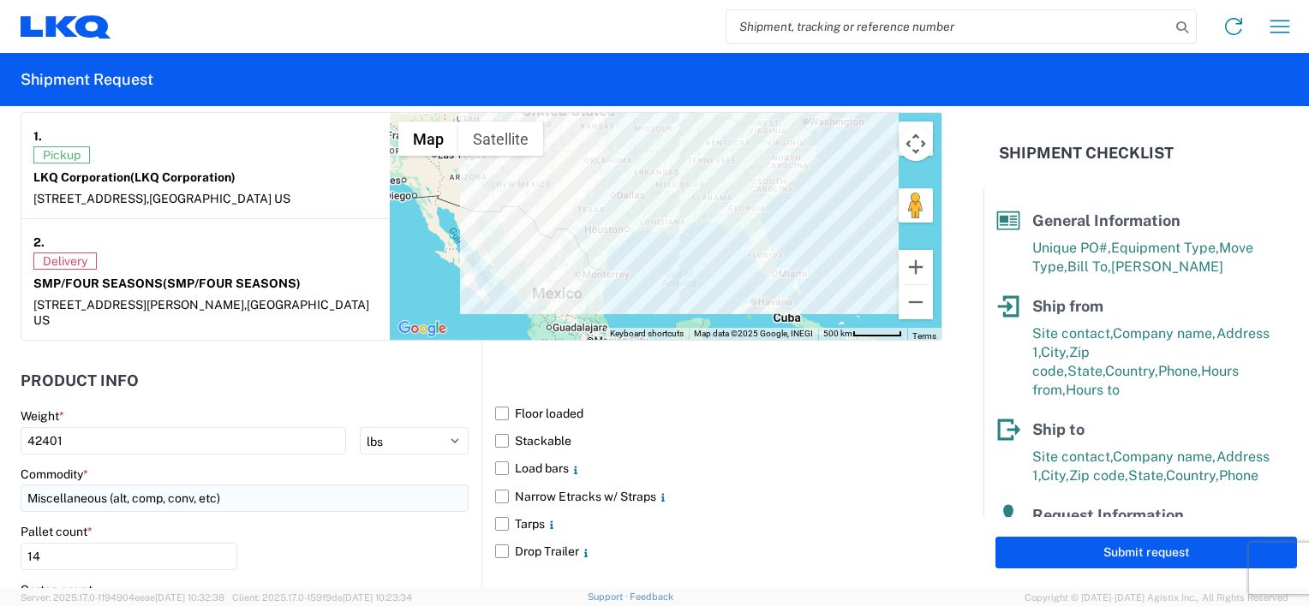
scroll to position [1387, 0]
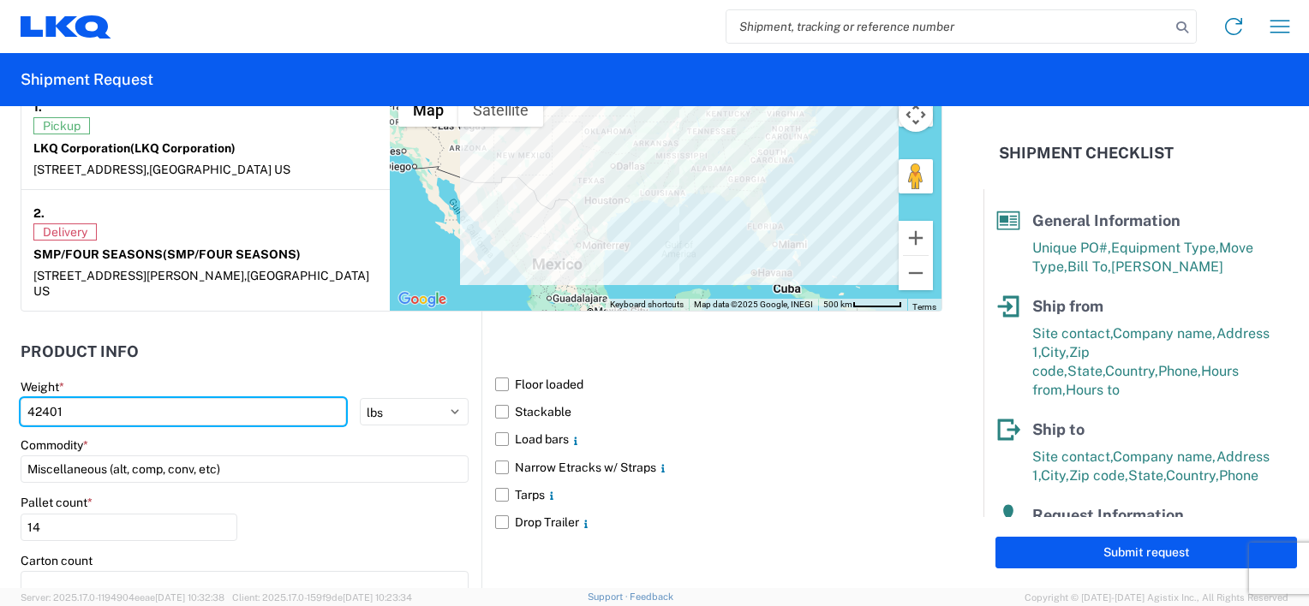
drag, startPoint x: 82, startPoint y: 394, endPoint x: -3, endPoint y: 396, distance: 85.7
click at [0, 396] on html "Home Shipment request Shipment tracking Shipment Request General Information Te…" at bounding box center [654, 303] width 1309 height 606
type input "33711"
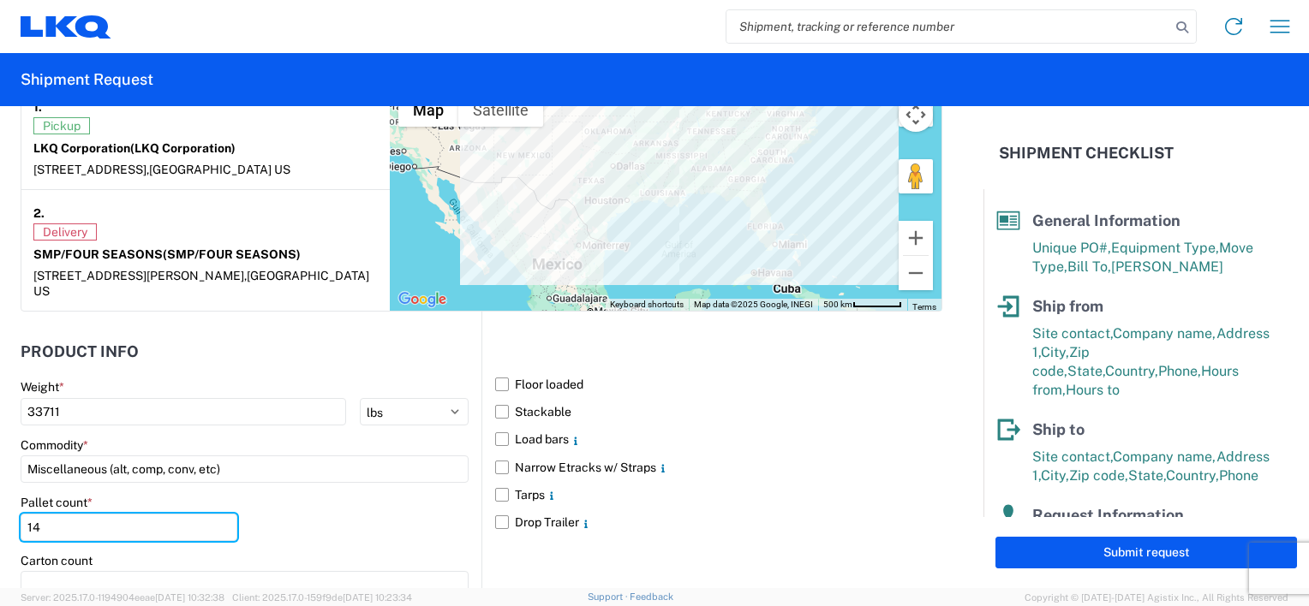
drag, startPoint x: 45, startPoint y: 510, endPoint x: -3, endPoint y: 496, distance: 49.9
click at [0, 496] on html "Home Shipment request Shipment tracking Shipment Request General Information Te…" at bounding box center [654, 303] width 1309 height 606
click at [498, 371] on label "Floor loaded" at bounding box center [718, 384] width 447 height 27
click at [0, 0] on input "Floor loaded" at bounding box center [0, 0] width 0 height 0
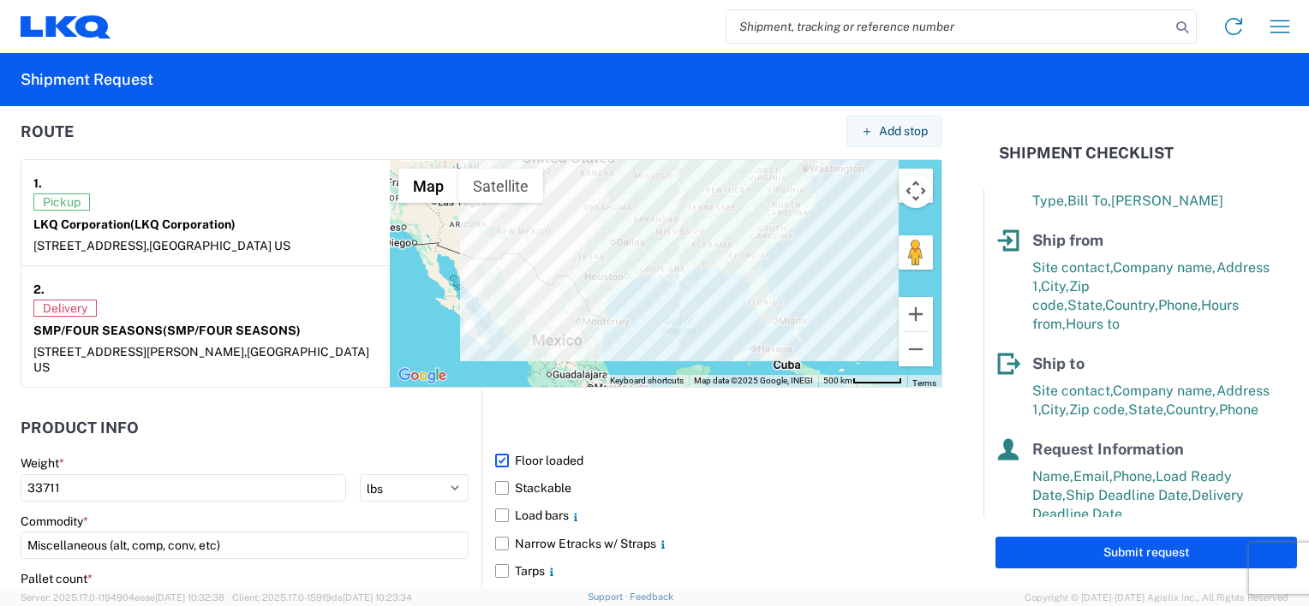
scroll to position [242, 0]
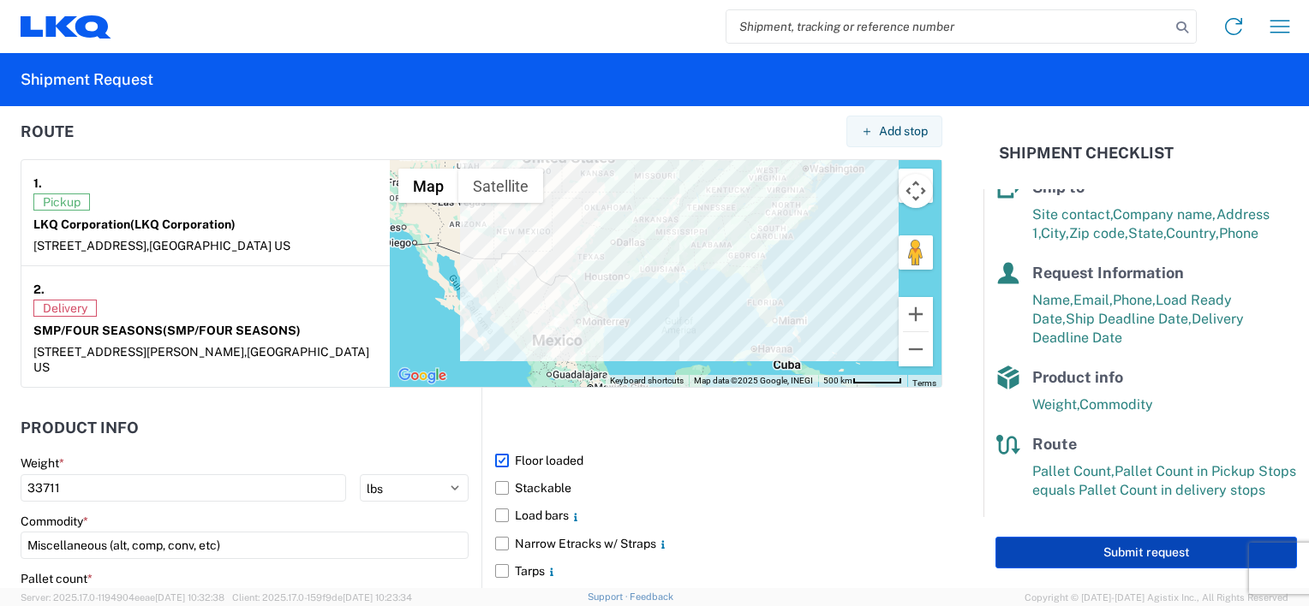
click at [1136, 552] on button "Submit request" at bounding box center [1145, 553] width 301 height 32
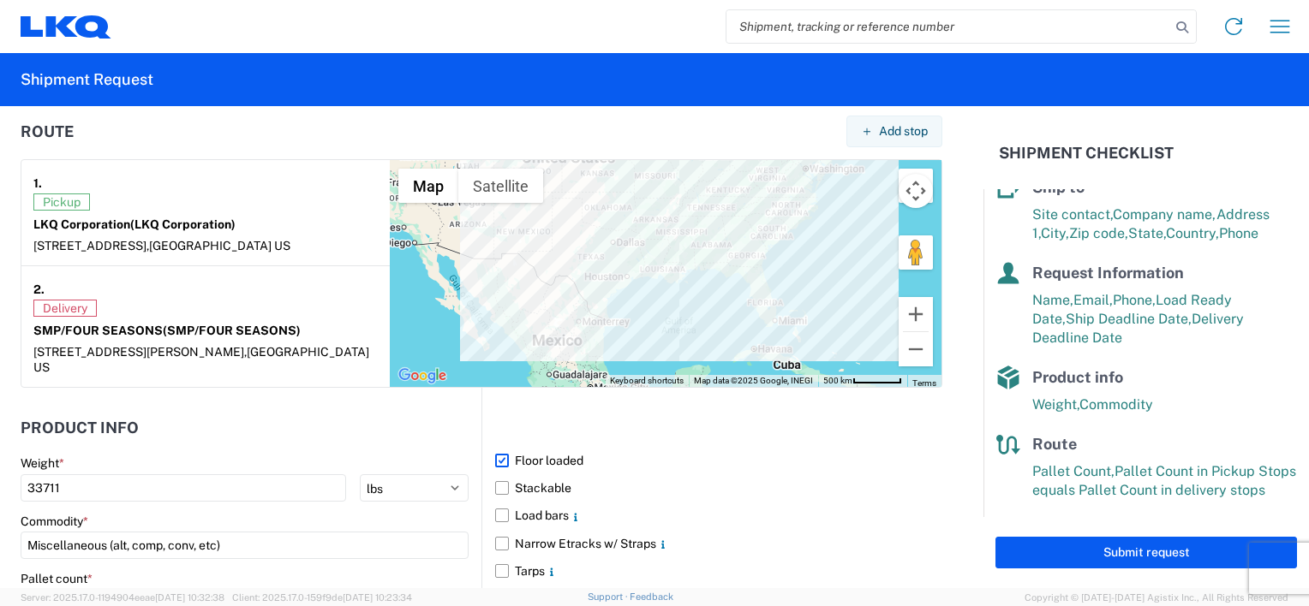
select select "GA"
select select "US"
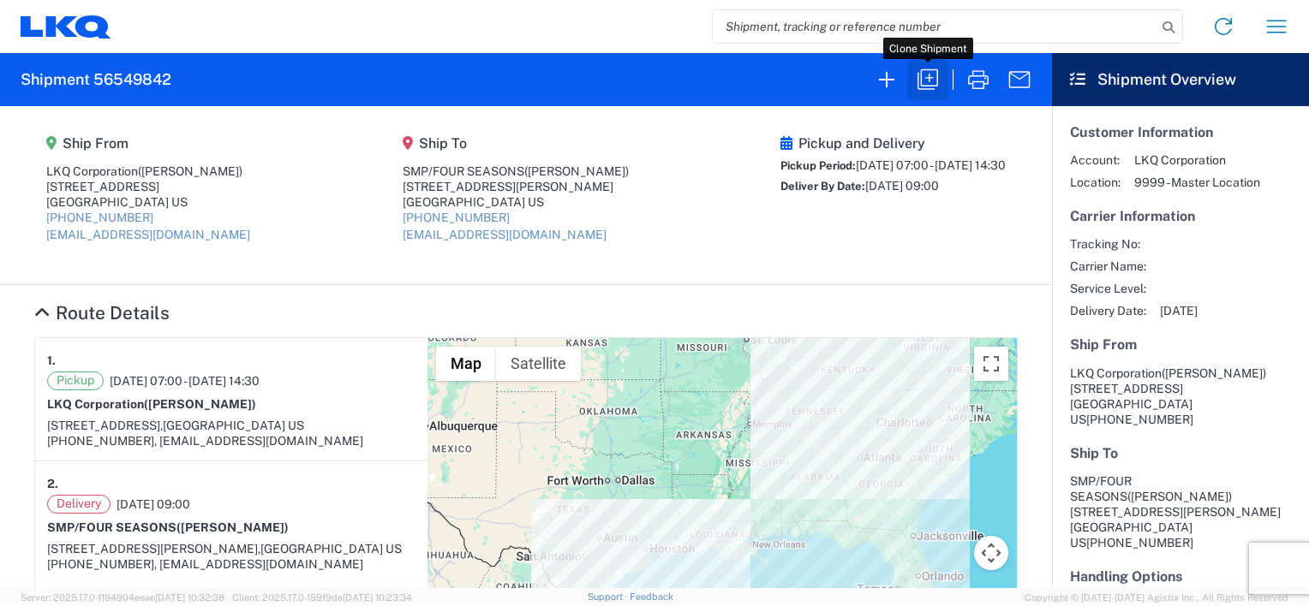
click at [928, 75] on icon "button" at bounding box center [927, 79] width 27 height 27
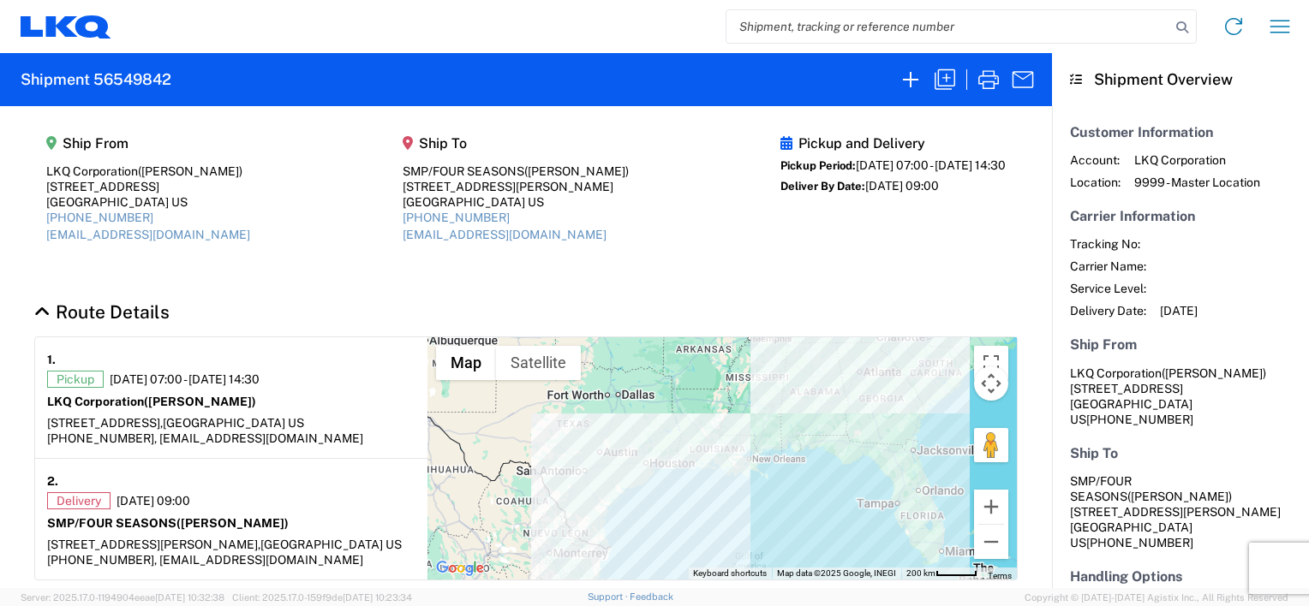
select select "STDV"
select select "FULL"
select select "US"
select select "LBS"
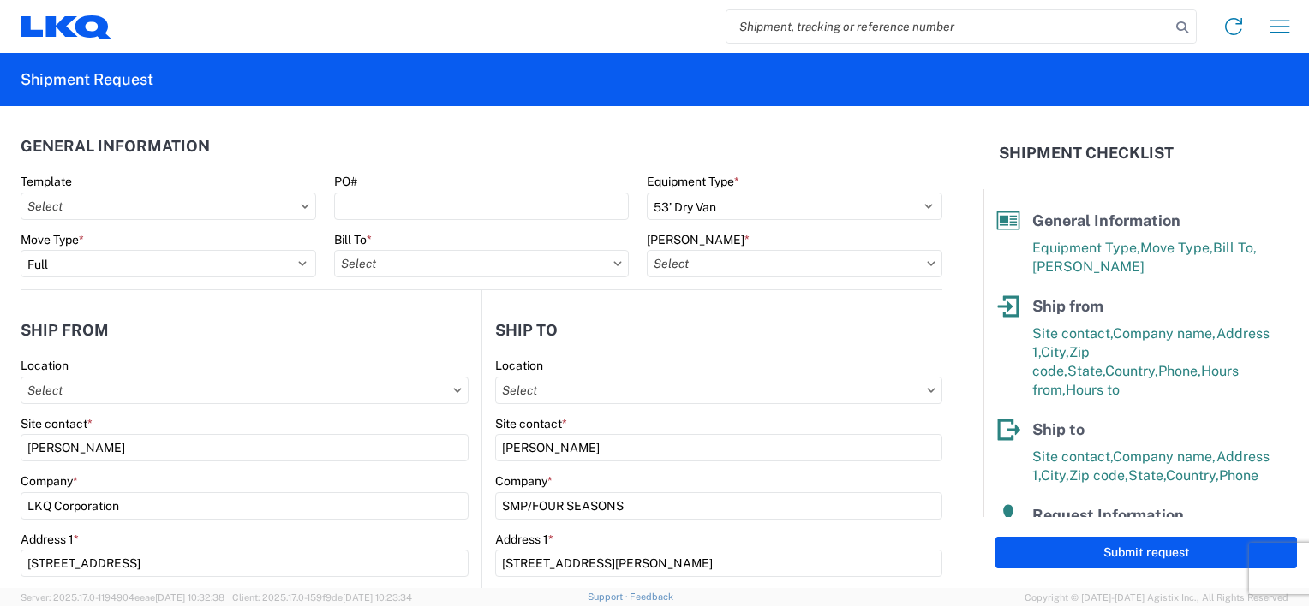
type input "1634 - Atlanta - Knopf - Boat Rock"
type input "1634-6300-66000-0000 - 1634 Freight Out"
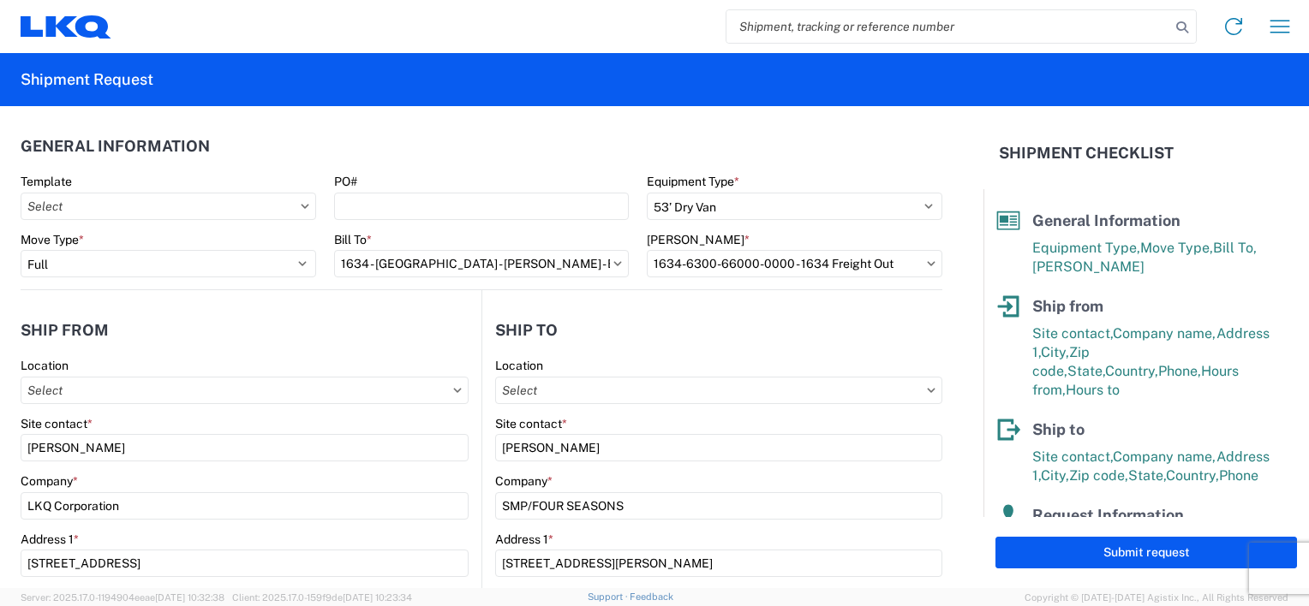
type input "1634 - Atlanta - Knopf - Boat Rock"
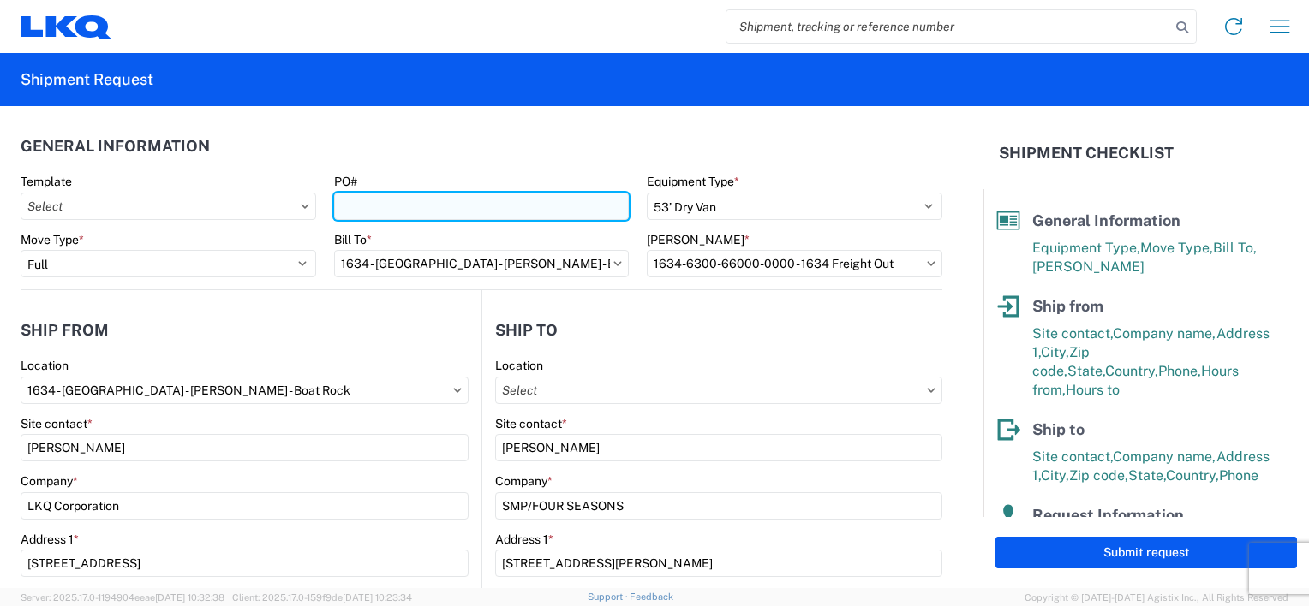
click at [435, 209] on input "PO#" at bounding box center [481, 206] width 295 height 27
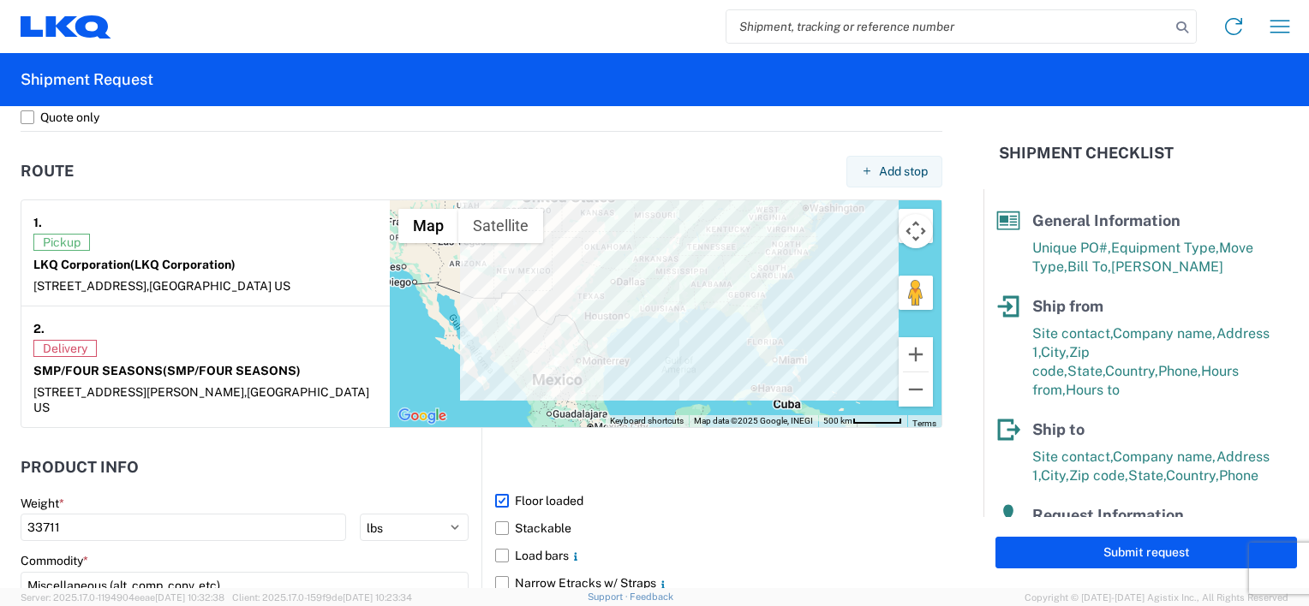
scroll to position [1542, 0]
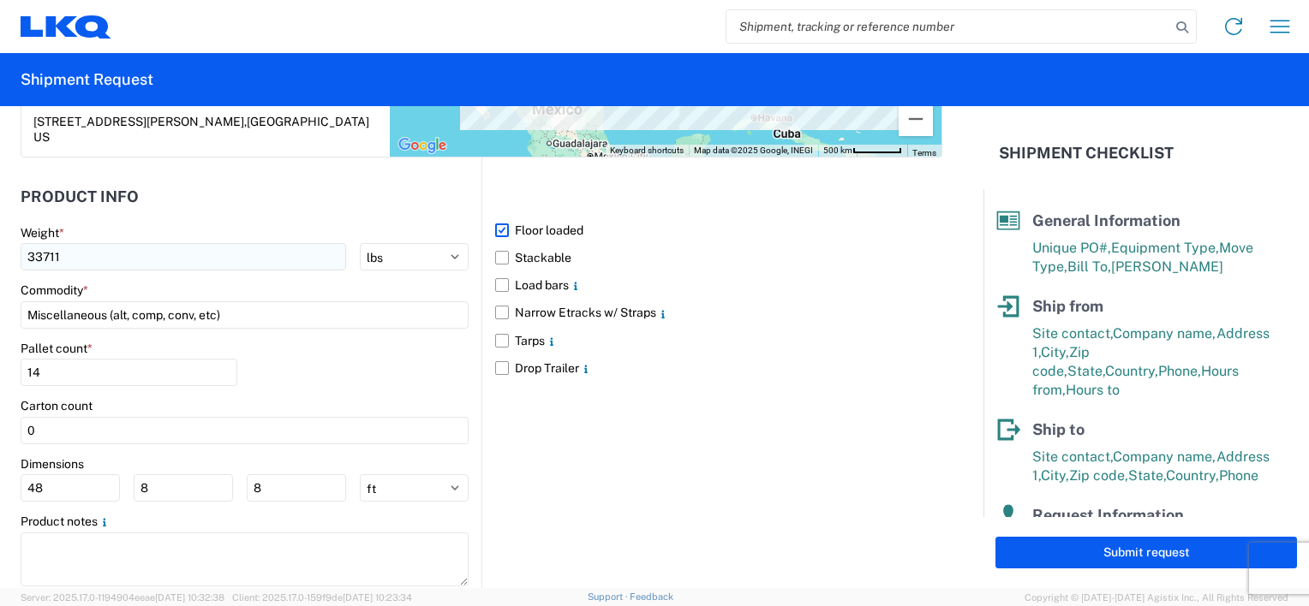
type input "B68916-1918764-B"
drag, startPoint x: 69, startPoint y: 236, endPoint x: -3, endPoint y: 230, distance: 73.0
click at [0, 230] on html "Home Shipment request Shipment tracking Shipment Request General Information Te…" at bounding box center [654, 303] width 1309 height 606
type input "21413"
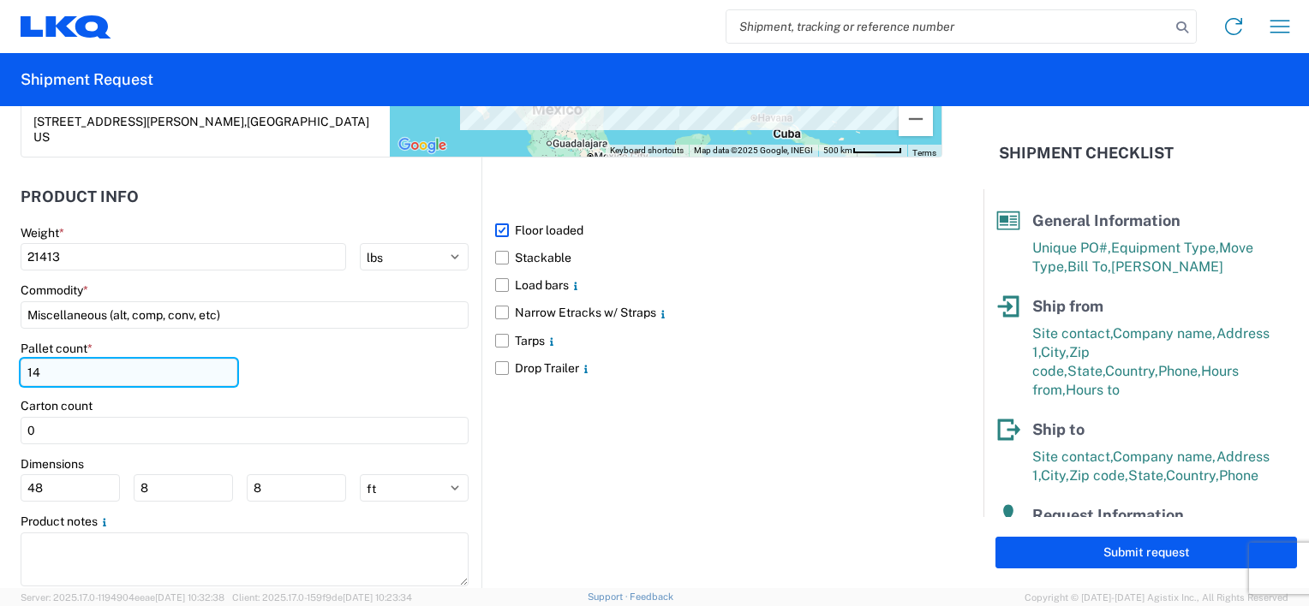
drag, startPoint x: 38, startPoint y: 360, endPoint x: 22, endPoint y: 357, distance: 15.6
click at [22, 359] on input "14" at bounding box center [129, 372] width 217 height 27
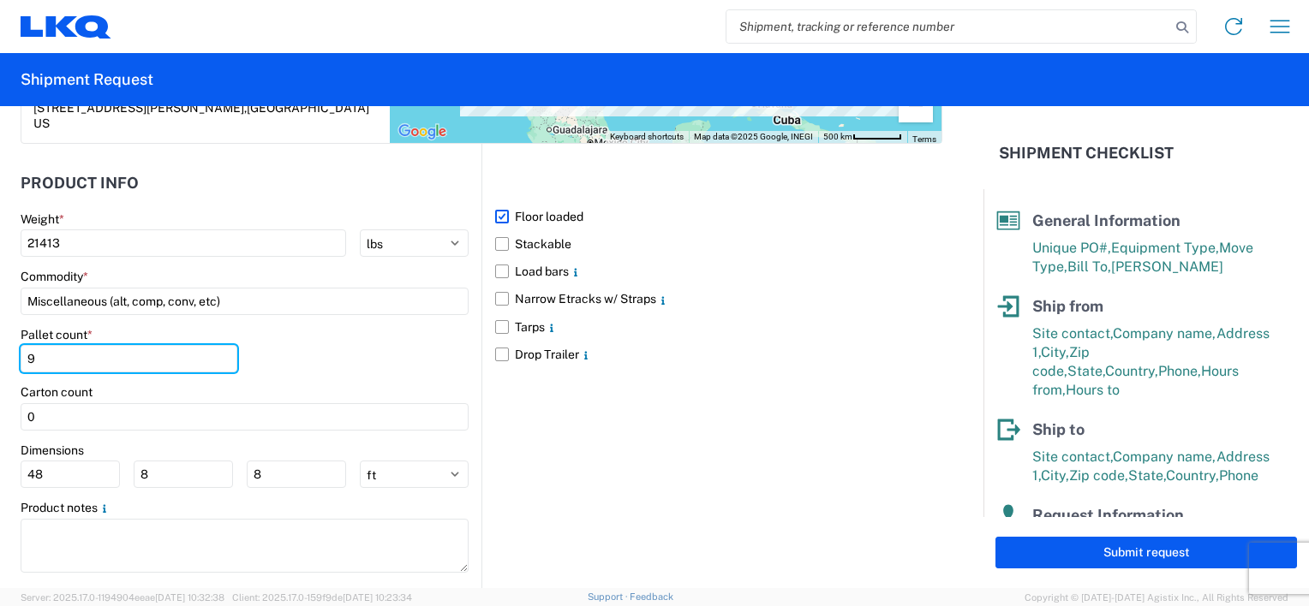
scroll to position [1568, 0]
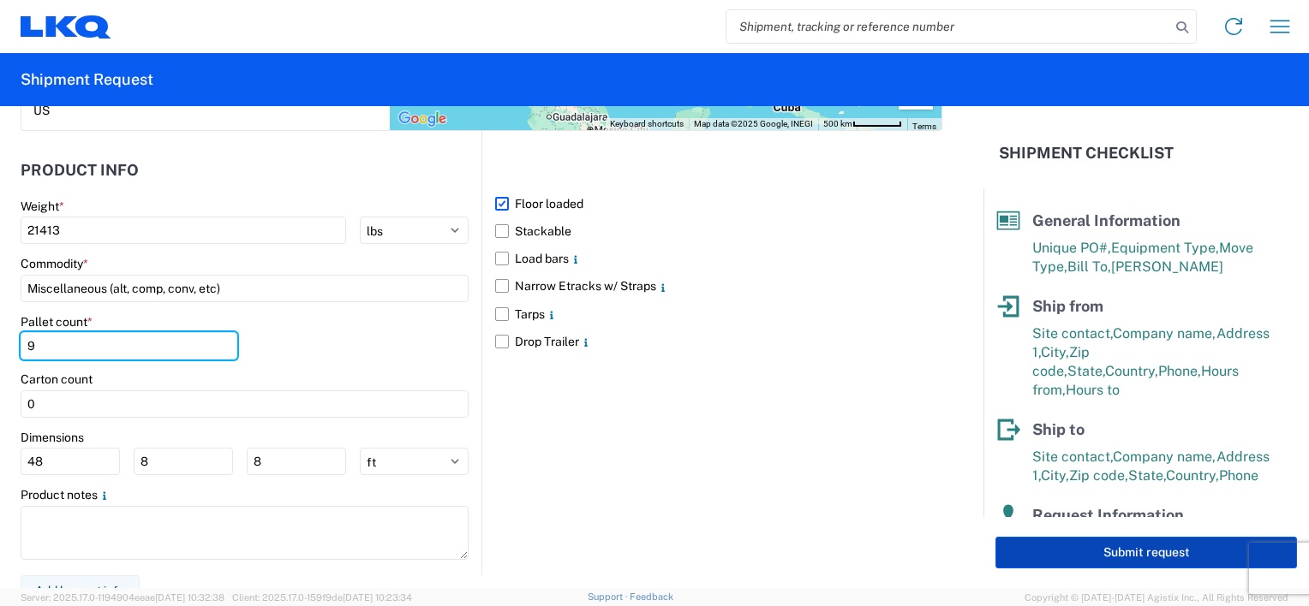
type input "9"
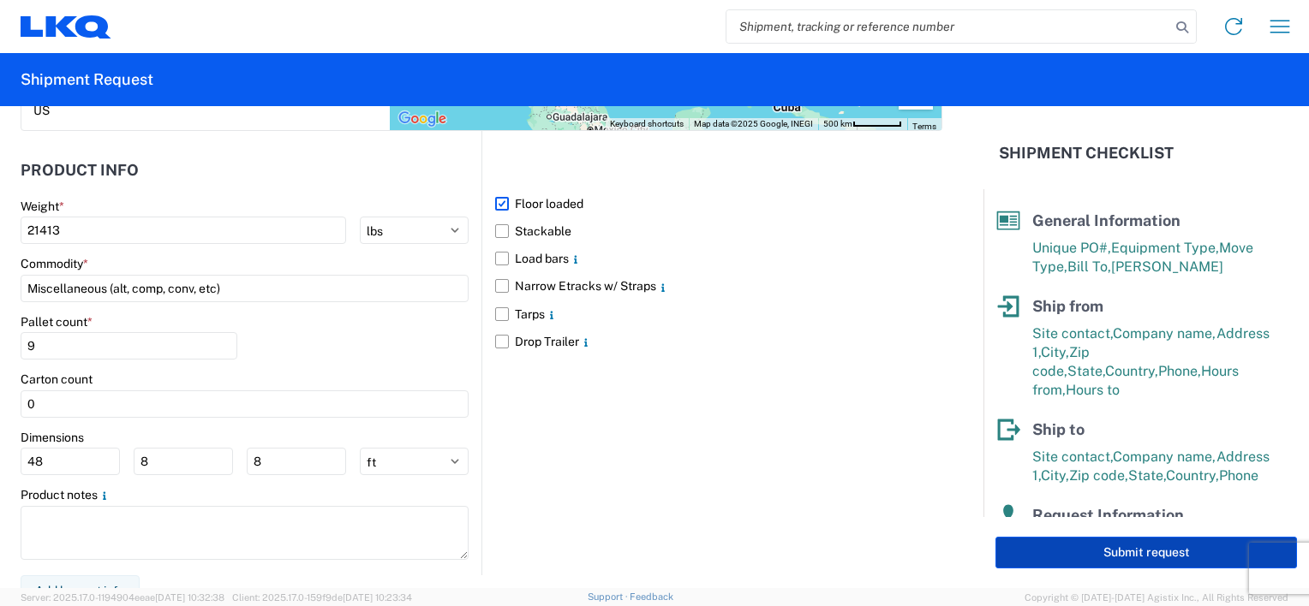
click at [1138, 551] on button "Submit request" at bounding box center [1145, 553] width 301 height 32
